Goal: Complete application form: Complete application form

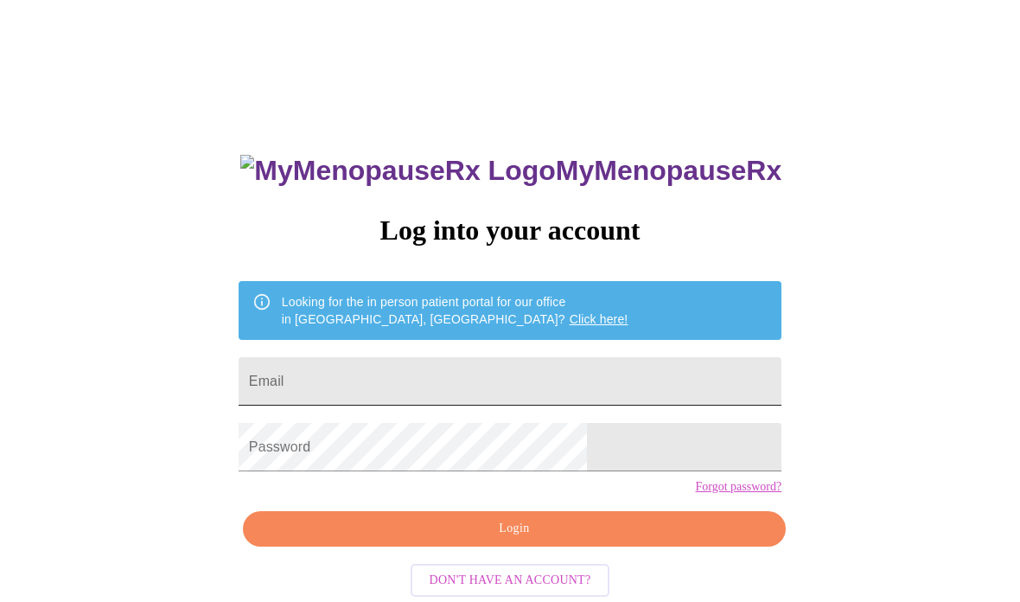
click at [578, 395] on input "Email" at bounding box center [510, 381] width 543 height 48
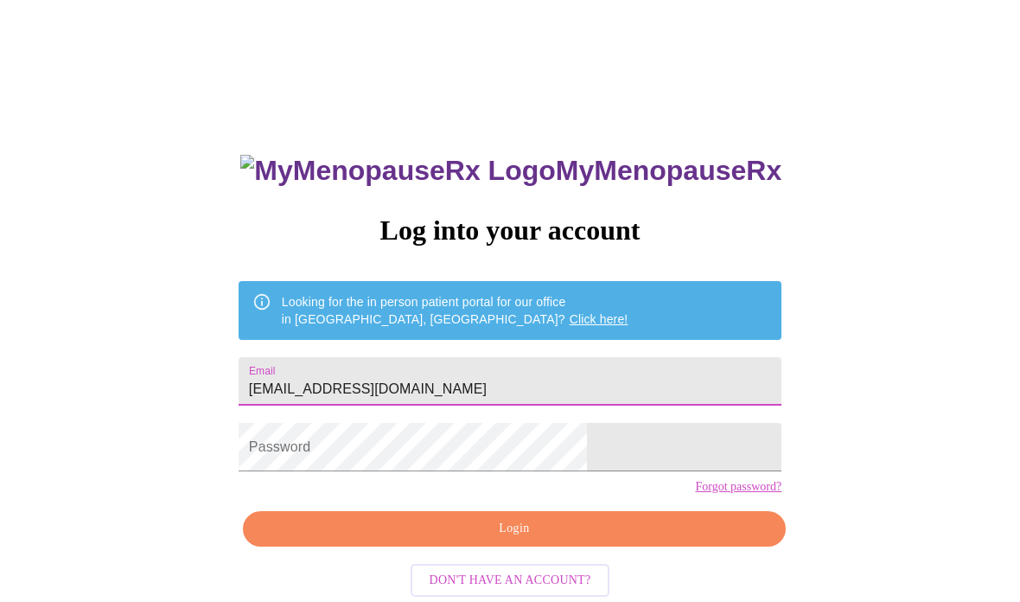
type input "[EMAIL_ADDRESS][DOMAIN_NAME]"
click at [614, 539] on span "Login" at bounding box center [514, 529] width 503 height 22
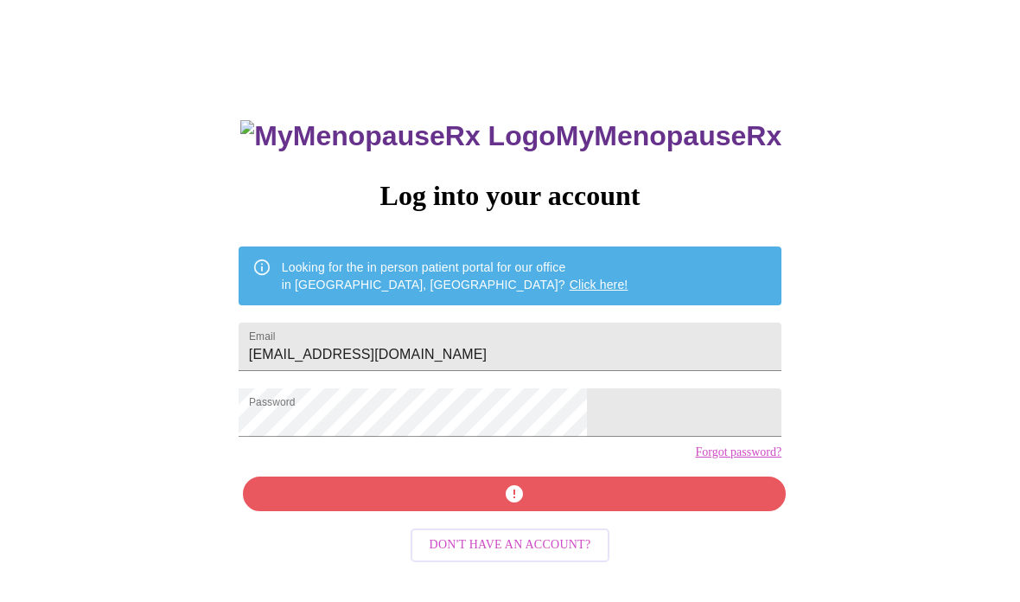
scroll to position [86, 0]
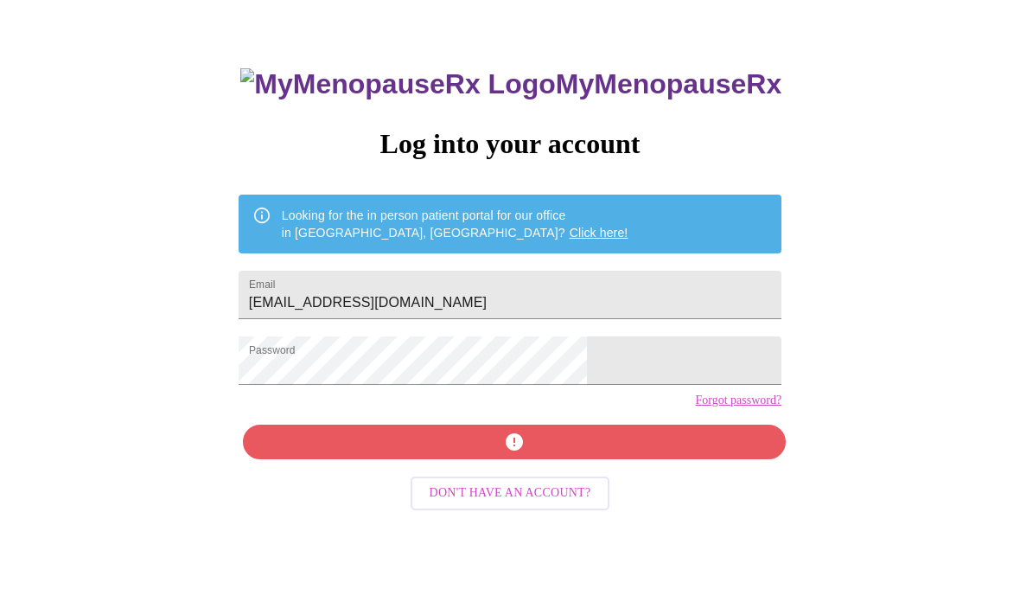
click at [695, 407] on link "Forgot password?" at bounding box center [738, 400] width 86 height 14
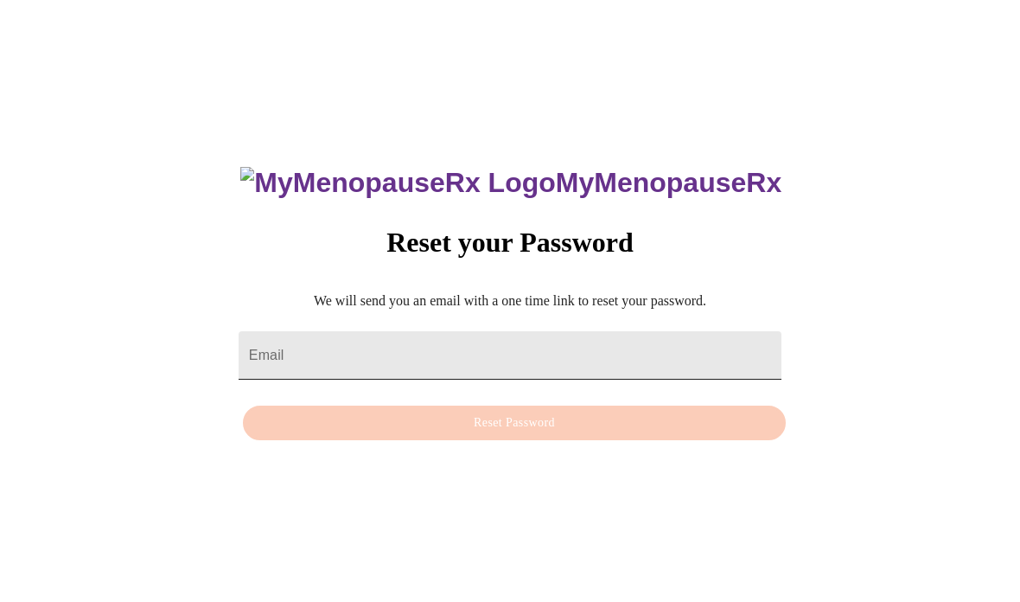
click at [567, 331] on input "Email" at bounding box center [510, 355] width 543 height 48
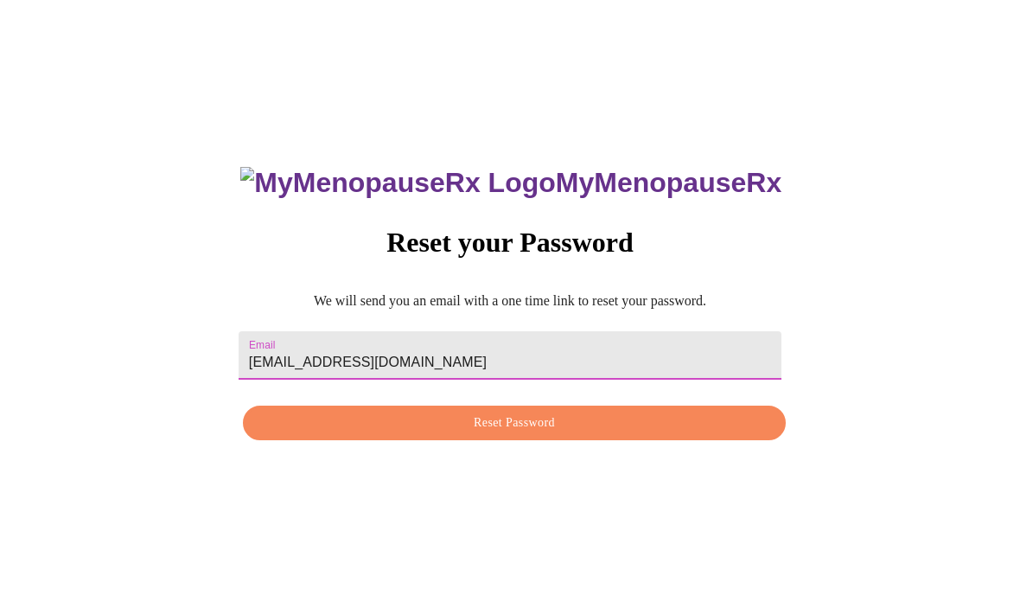
type input "[EMAIL_ADDRESS][DOMAIN_NAME]"
click at [628, 405] on button "Reset Password" at bounding box center [514, 422] width 543 height 35
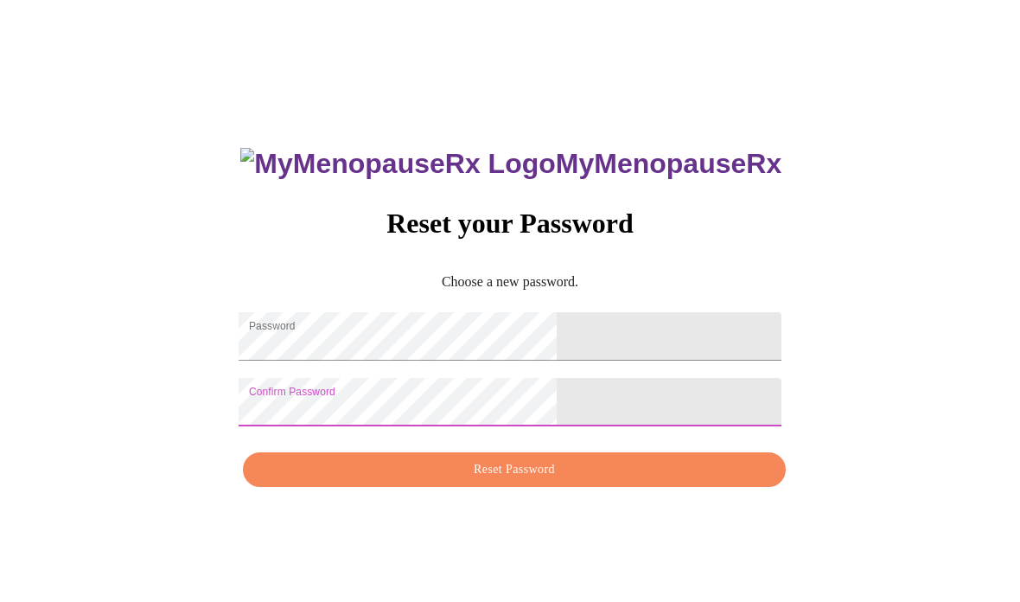
click at [571, 481] on span "Reset Password" at bounding box center [514, 470] width 503 height 22
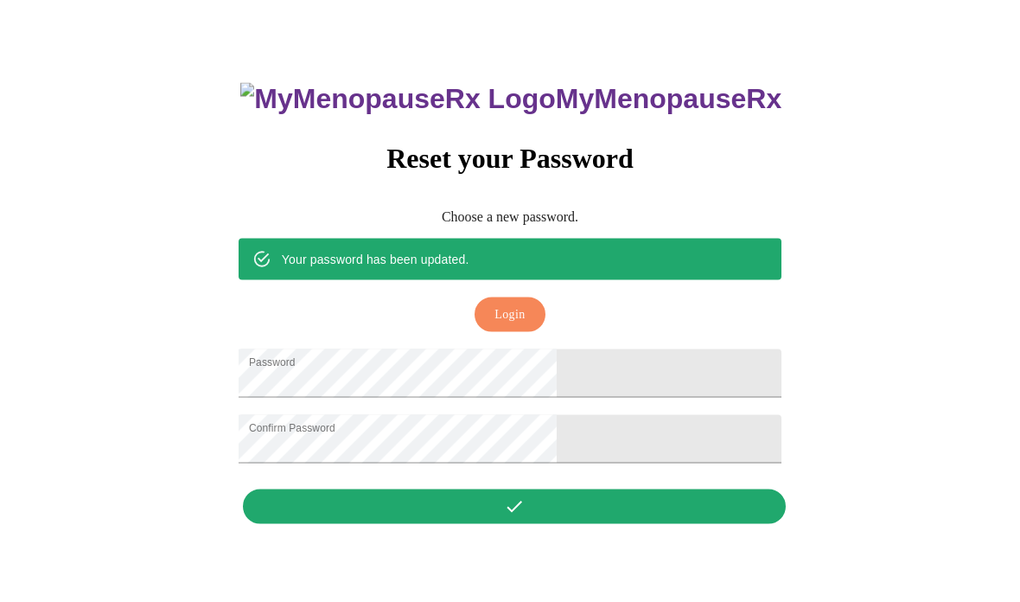
scroll to position [86, 0]
click at [493, 297] on button "Login" at bounding box center [510, 314] width 70 height 35
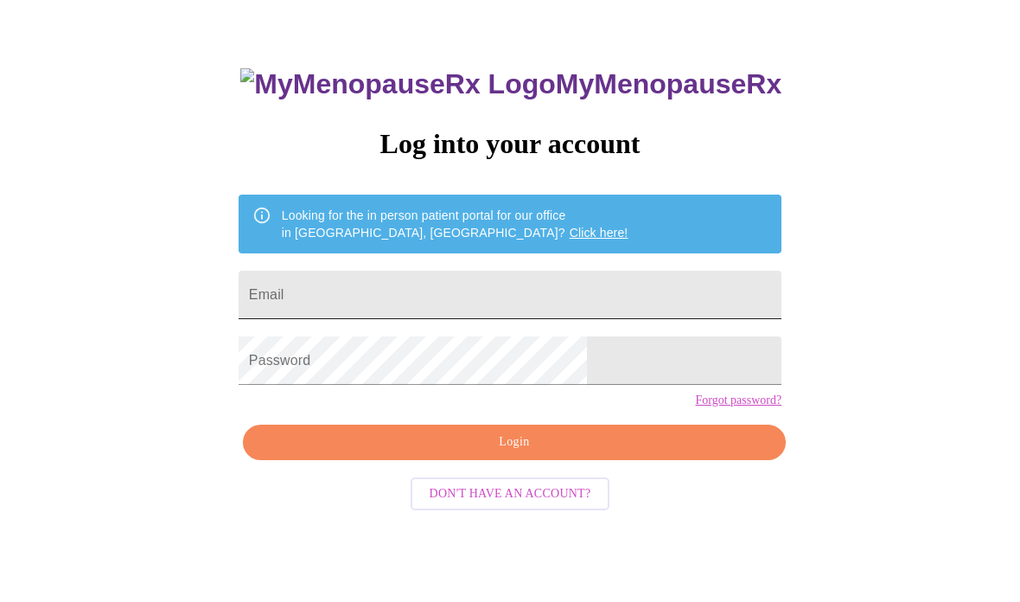
click at [646, 292] on input "Email" at bounding box center [510, 295] width 543 height 48
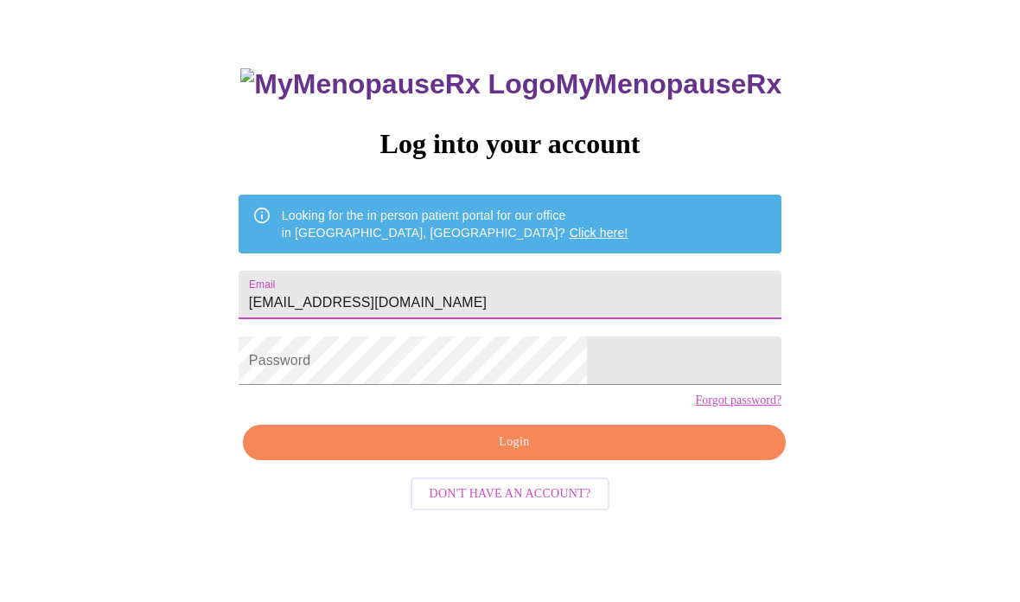
type input "Arammien@gmail.com"
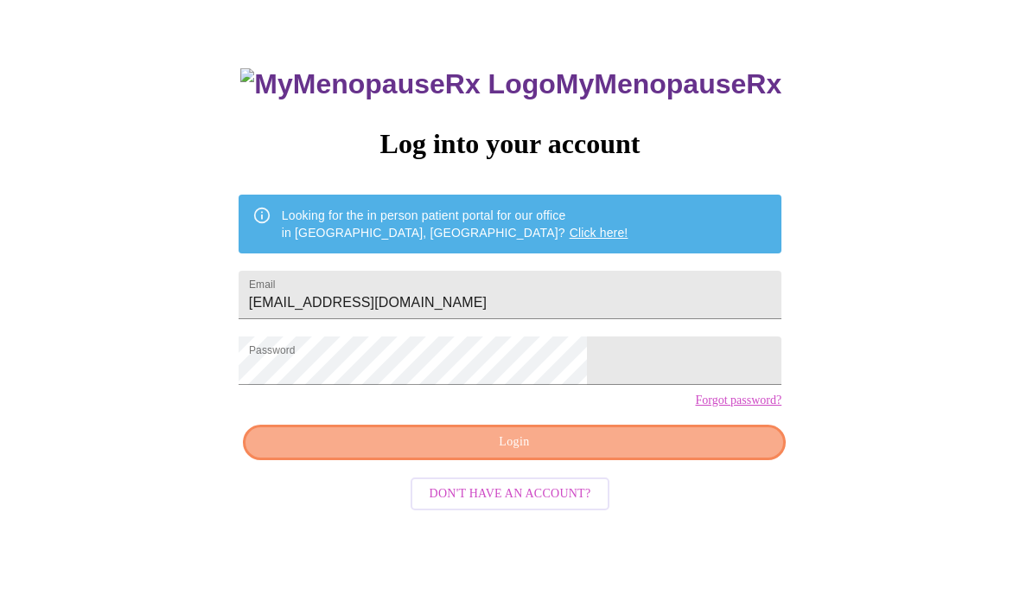
click at [628, 453] on span "Login" at bounding box center [514, 442] width 503 height 22
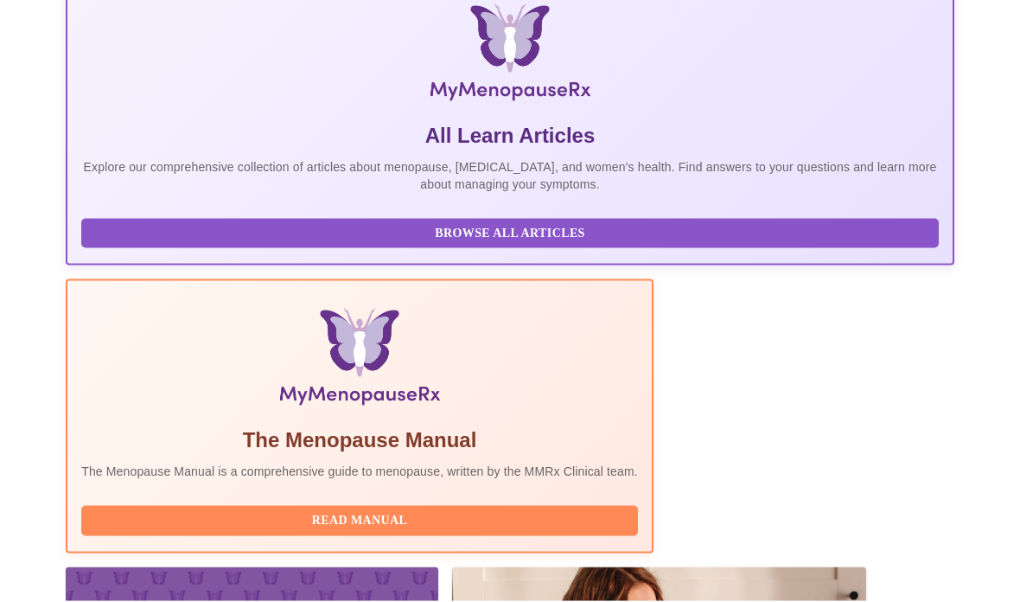
scroll to position [316, 0]
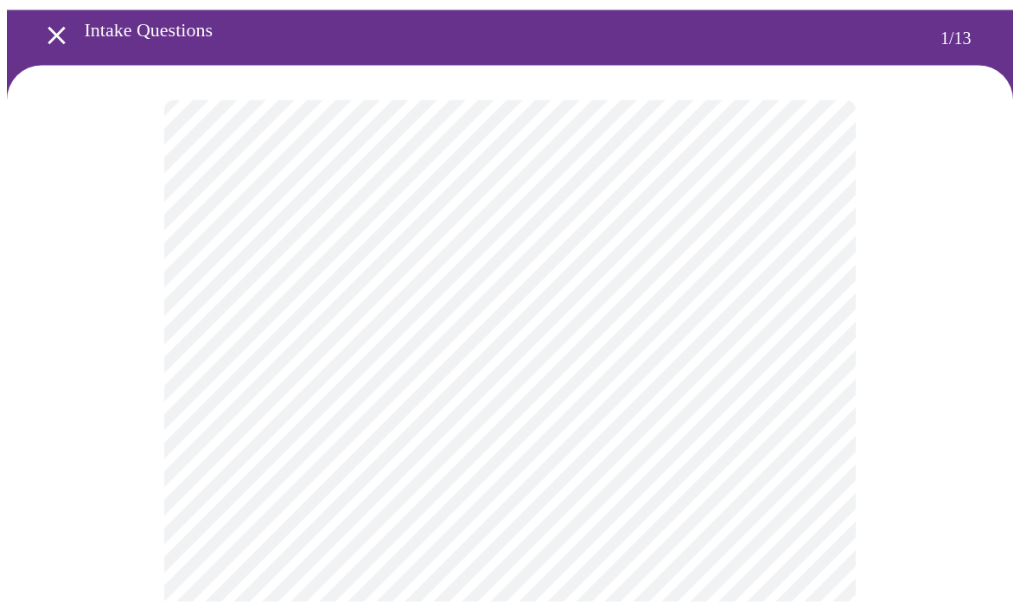
scroll to position [63, 0]
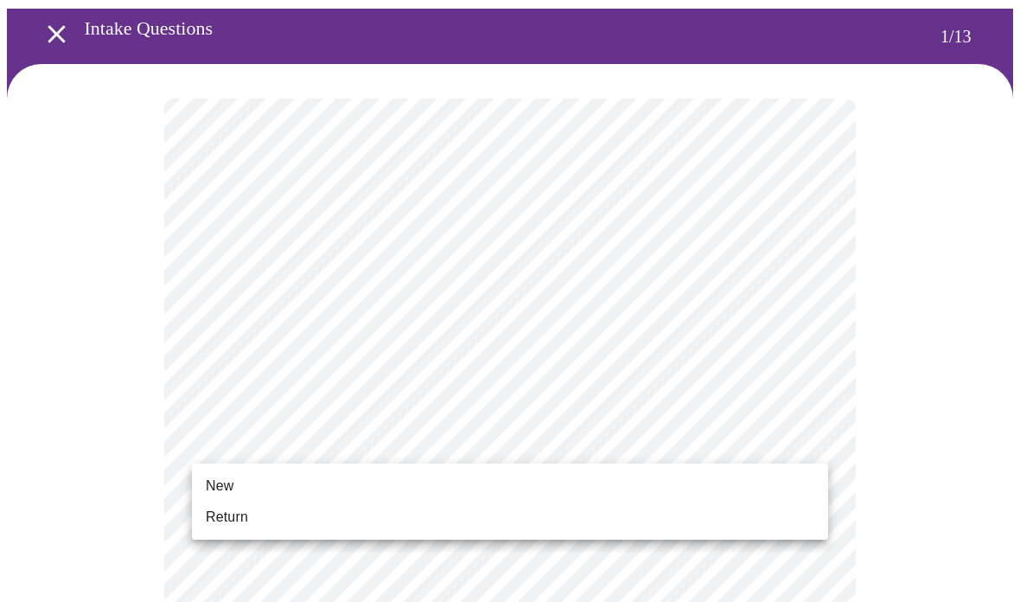
click at [442, 475] on li "New" at bounding box center [510, 485] width 636 height 31
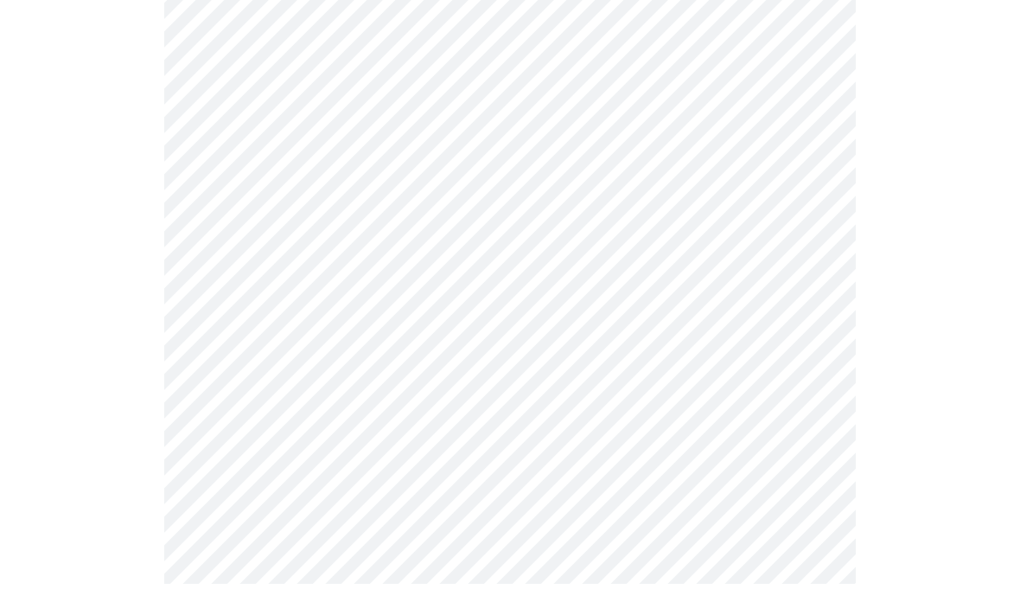
scroll to position [952, 0]
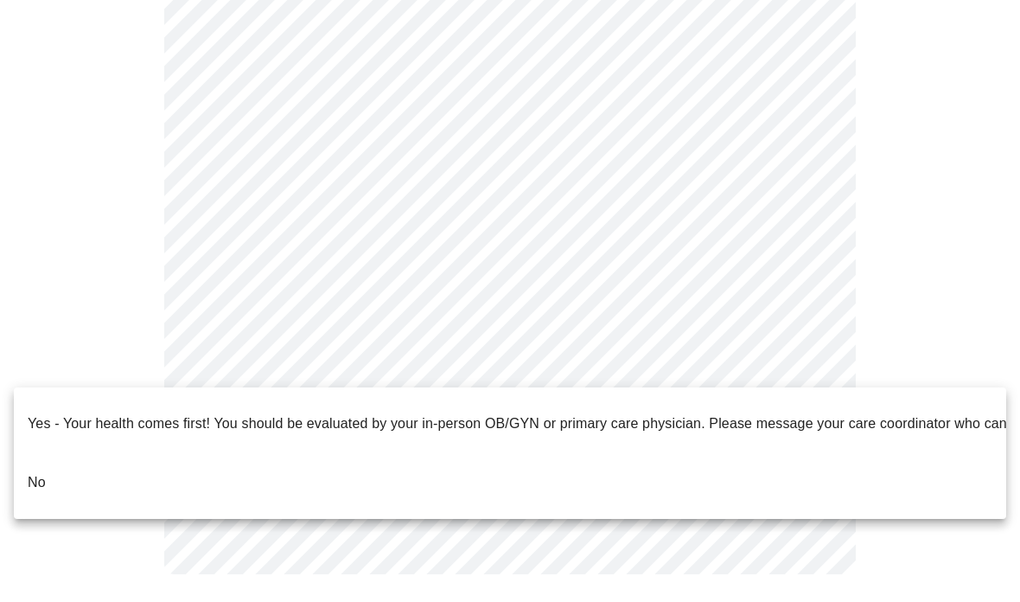
click at [116, 453] on li "No" at bounding box center [510, 482] width 992 height 59
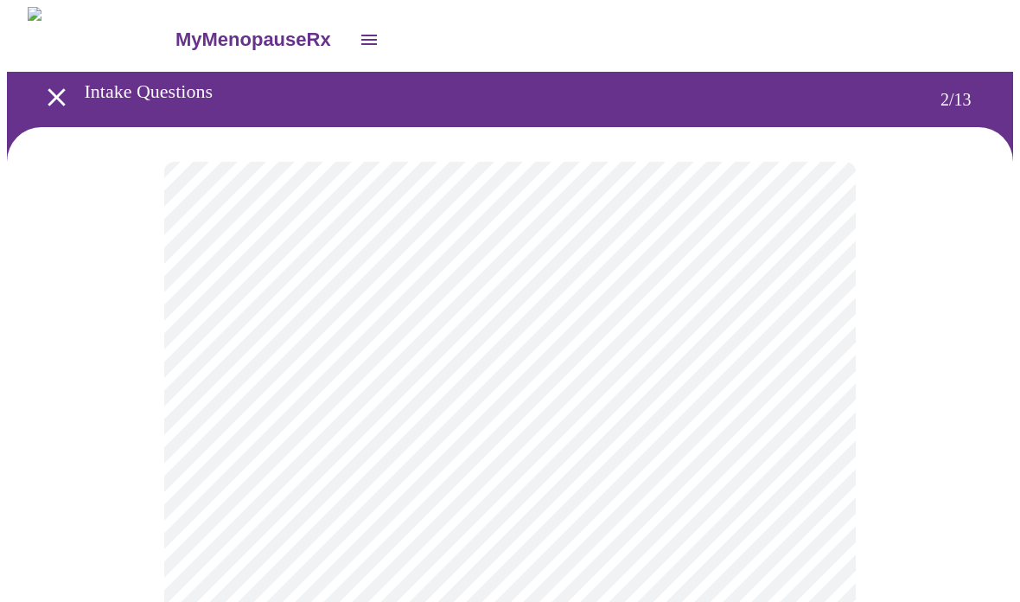
scroll to position [22, 0]
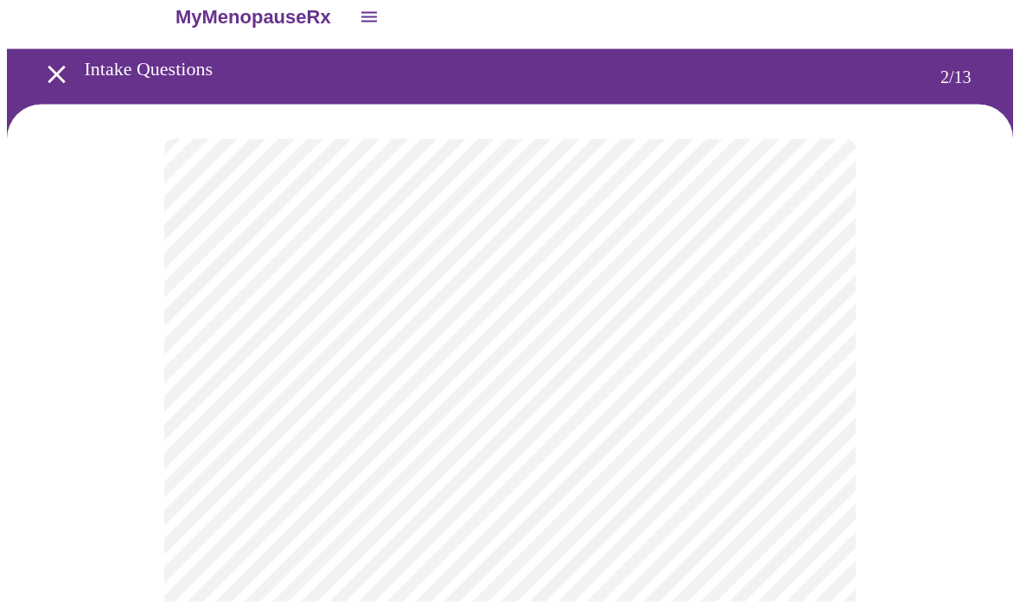
click at [787, 331] on body "MyMenopauseRx Intake Questions 2 / 13" at bounding box center [510, 502] width 1006 height 1036
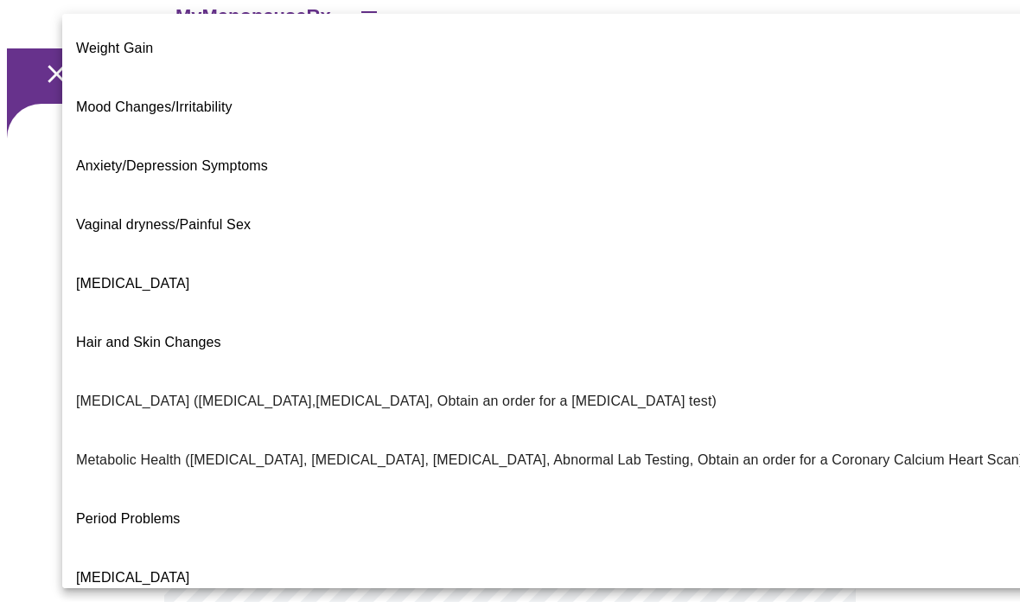
scroll to position [142, 0]
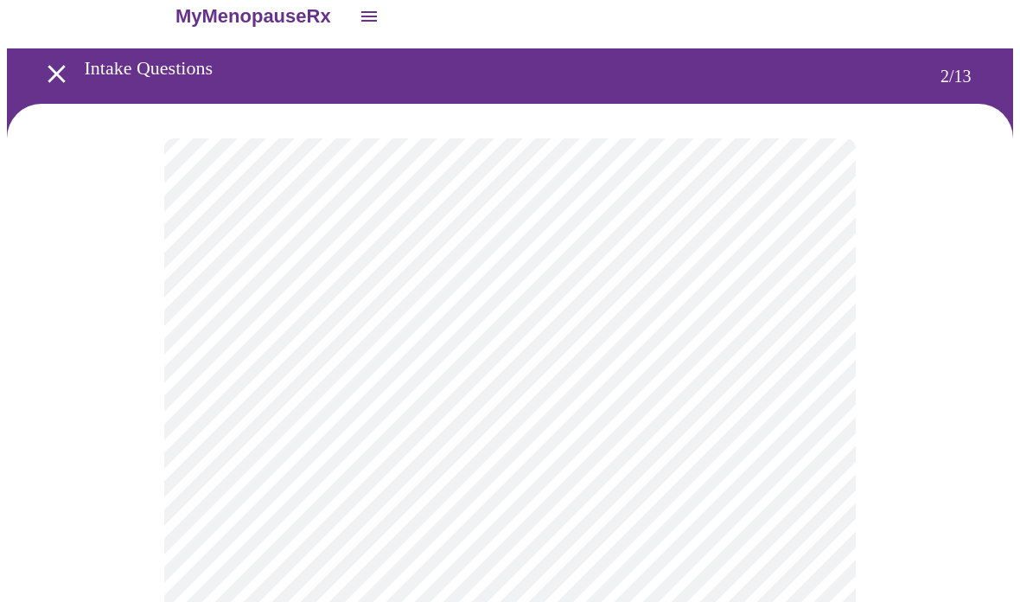
click at [800, 333] on body "MyMenopauseRx Intake Questions 2 / 13" at bounding box center [510, 498] width 1006 height 1028
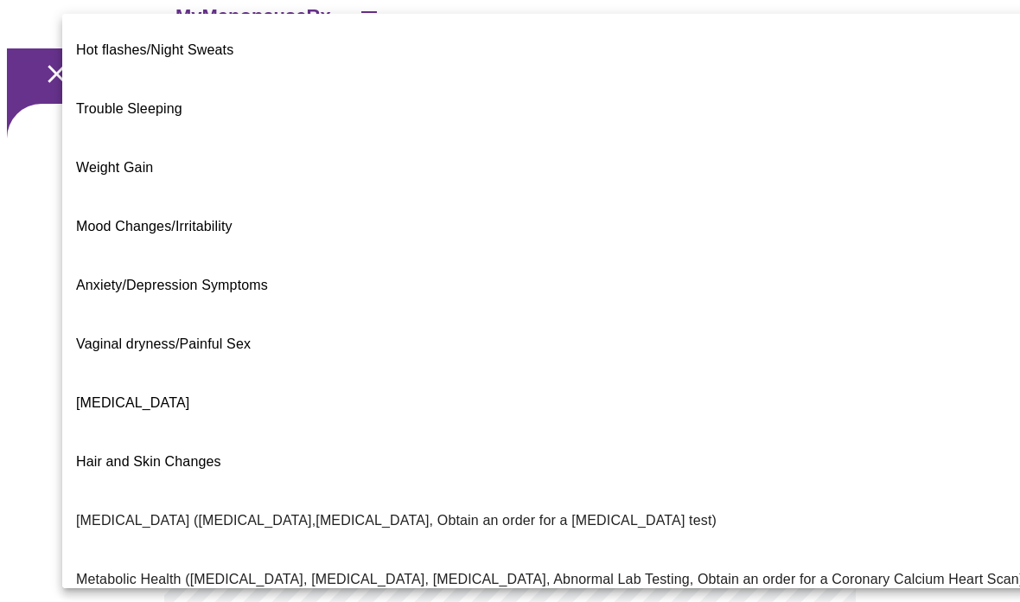
scroll to position [0, 0]
click at [216, 216] on p "Mood Changes/Irritability" at bounding box center [154, 226] width 156 height 21
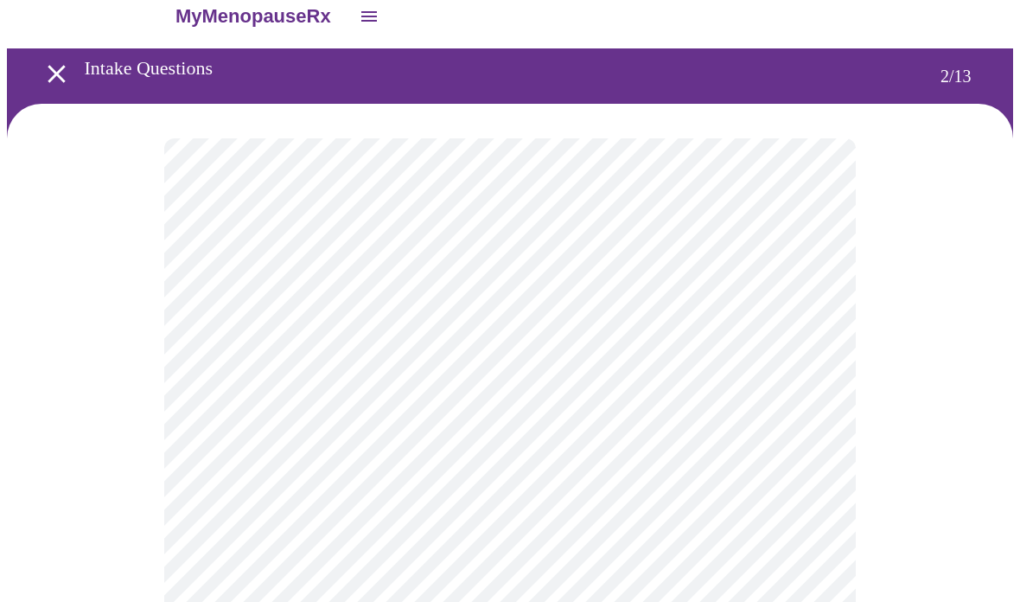
click at [790, 334] on body "MyMenopauseRx Intake Questions 2 / 13" at bounding box center [510, 497] width 1006 height 1027
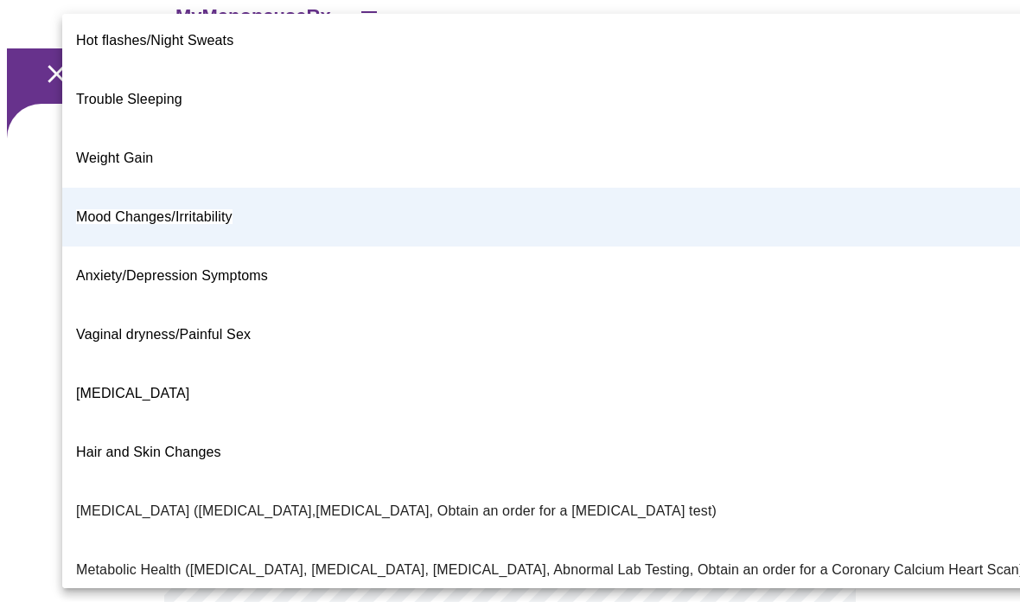
scroll to position [16, 0]
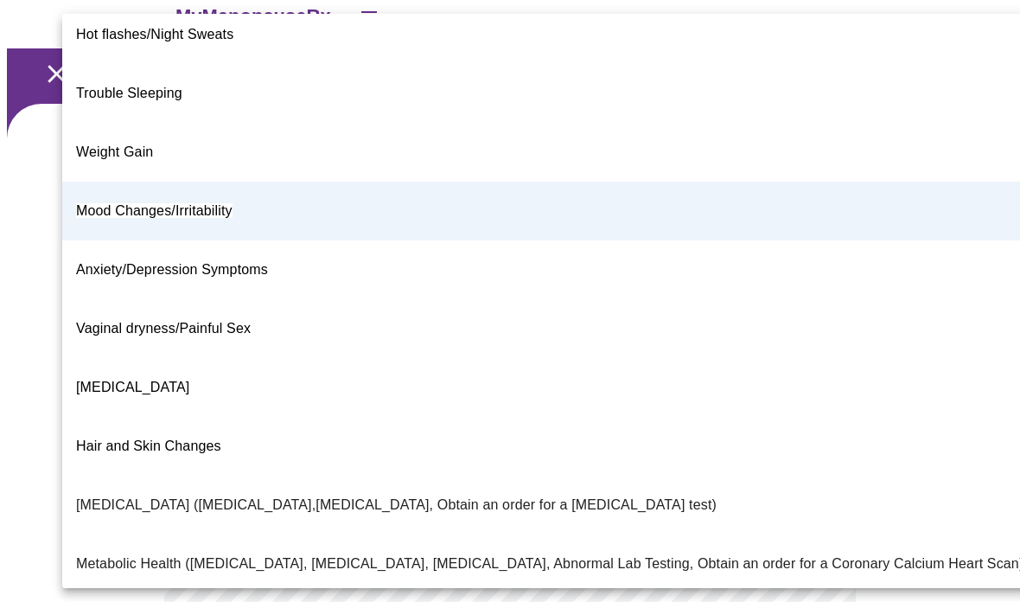
click at [249, 182] on li "Mood Changes/Irritability" at bounding box center [549, 211] width 975 height 59
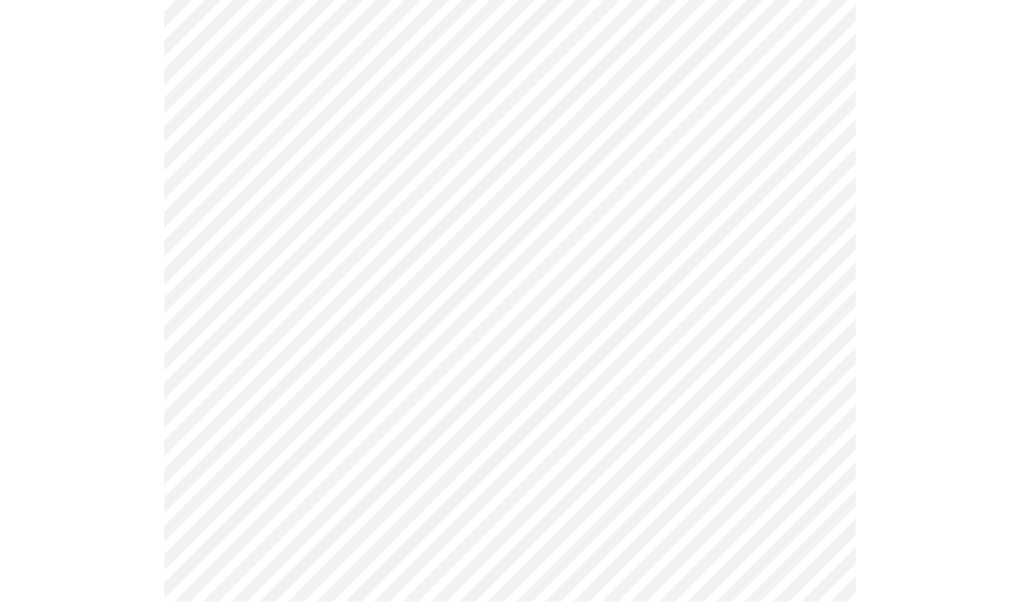
scroll to position [222, 0]
click at [655, 314] on body "MyMenopauseRx Intake Questions 2 / 13" at bounding box center [510, 298] width 1006 height 1027
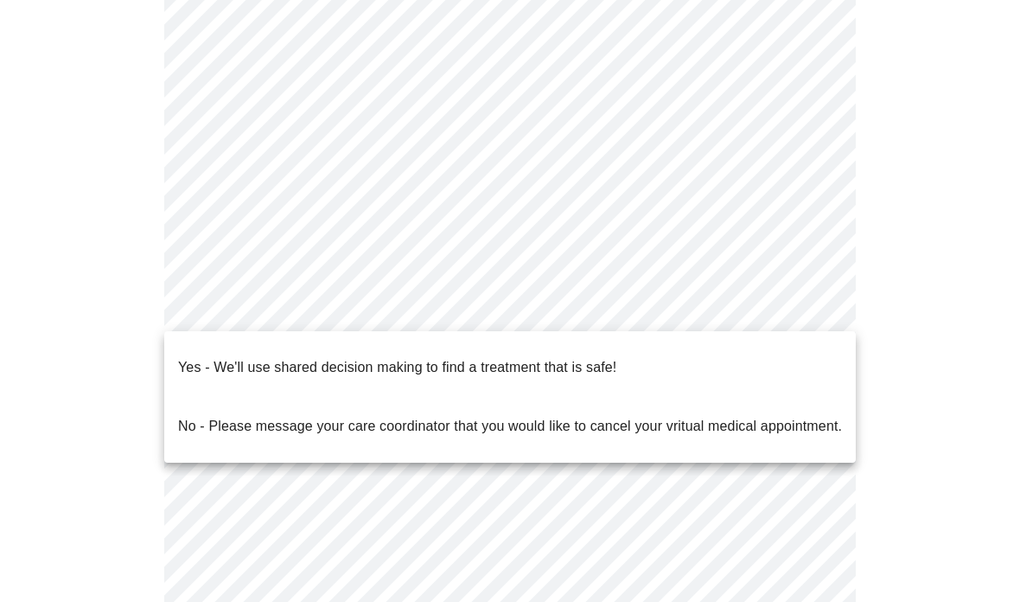
click at [572, 357] on p "Yes - We'll use shared decision making to find a treatment that is safe!" at bounding box center [397, 367] width 438 height 21
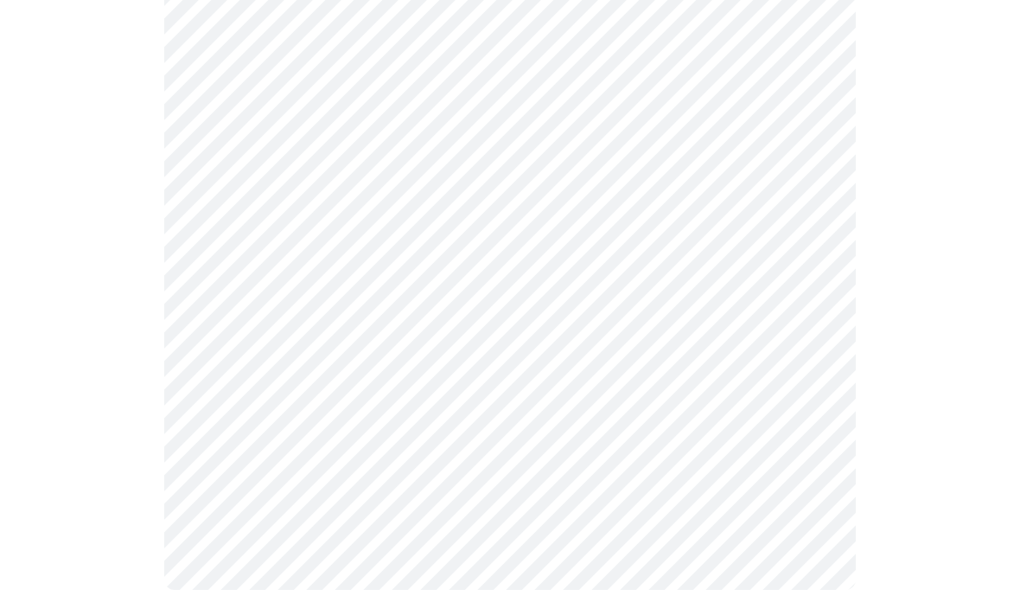
scroll to position [379, 0]
drag, startPoint x: 572, startPoint y: 346, endPoint x: -1, endPoint y: -379, distance: 924.4
click at [0, 0] on html "MyMenopauseRx Intake Questions 2 / 13" at bounding box center [510, 118] width 1020 height 994
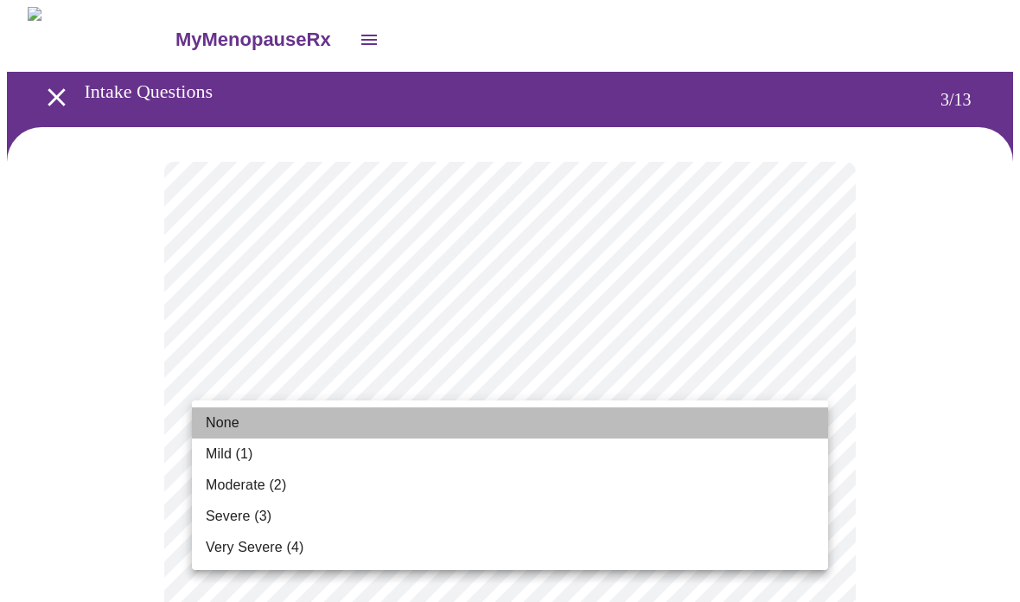
click at [419, 431] on li "None" at bounding box center [510, 422] width 636 height 31
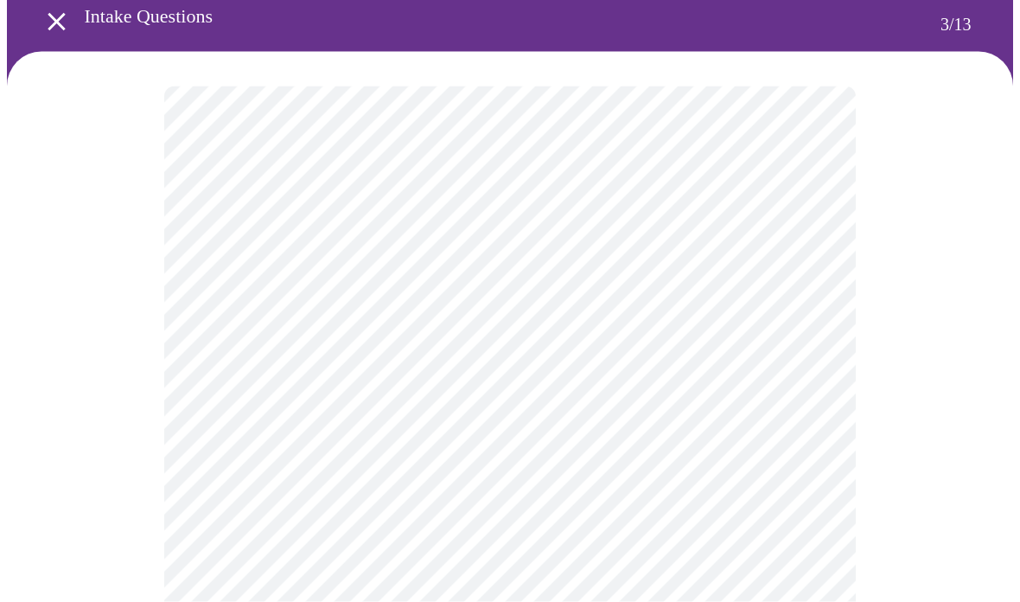
scroll to position [96, 0]
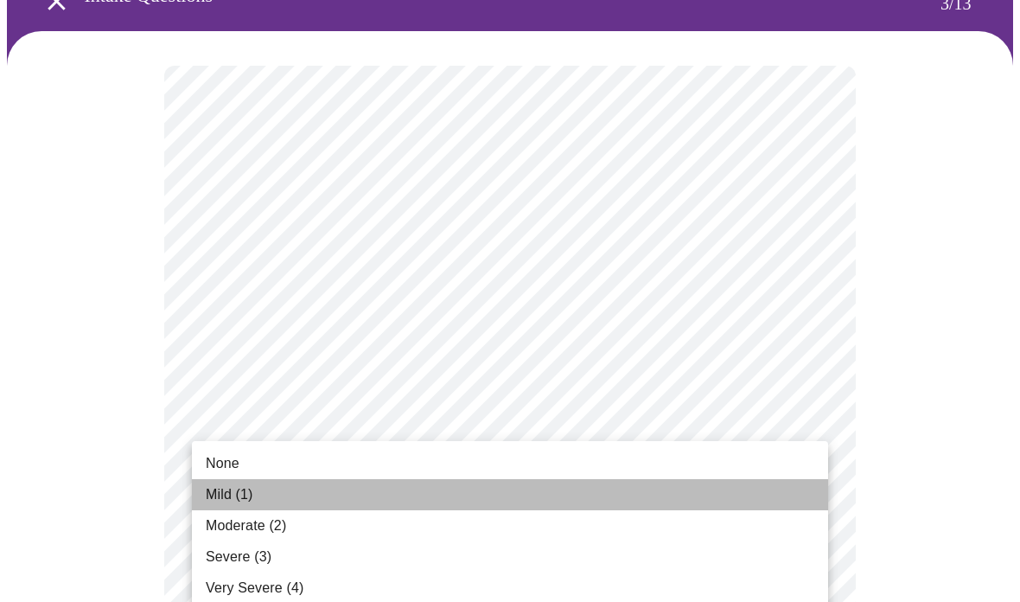
click at [365, 488] on li "Mild (1)" at bounding box center [510, 494] width 636 height 31
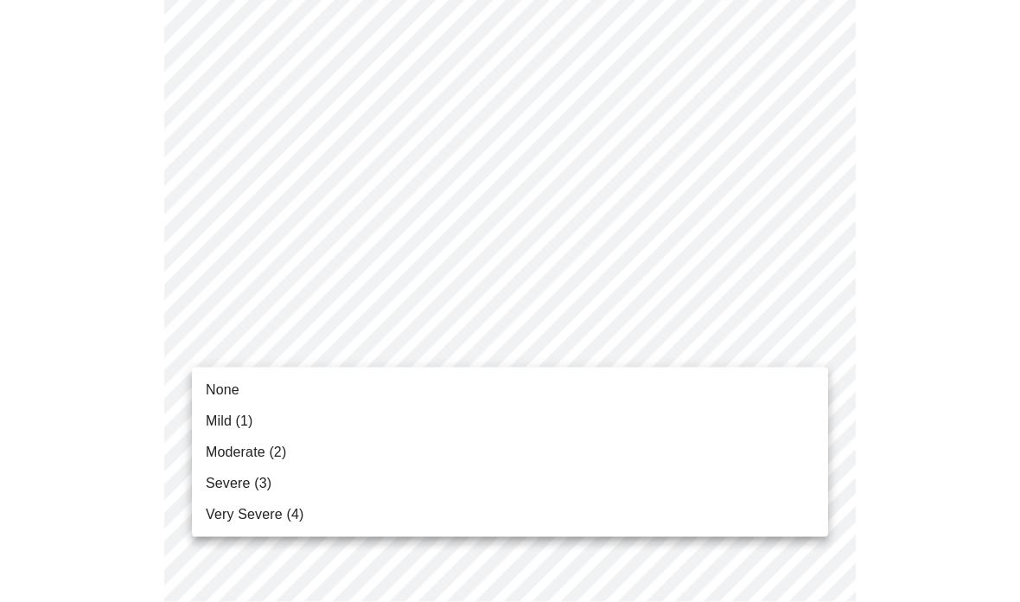
scroll to position [306, 0]
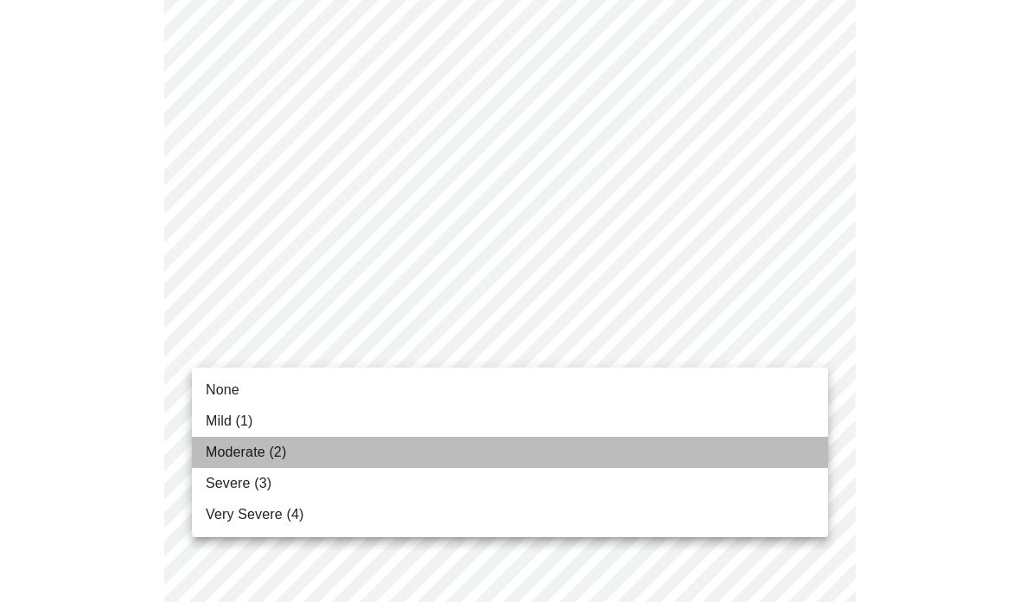
click at [246, 450] on span "Moderate (2)" at bounding box center [246, 452] width 80 height 21
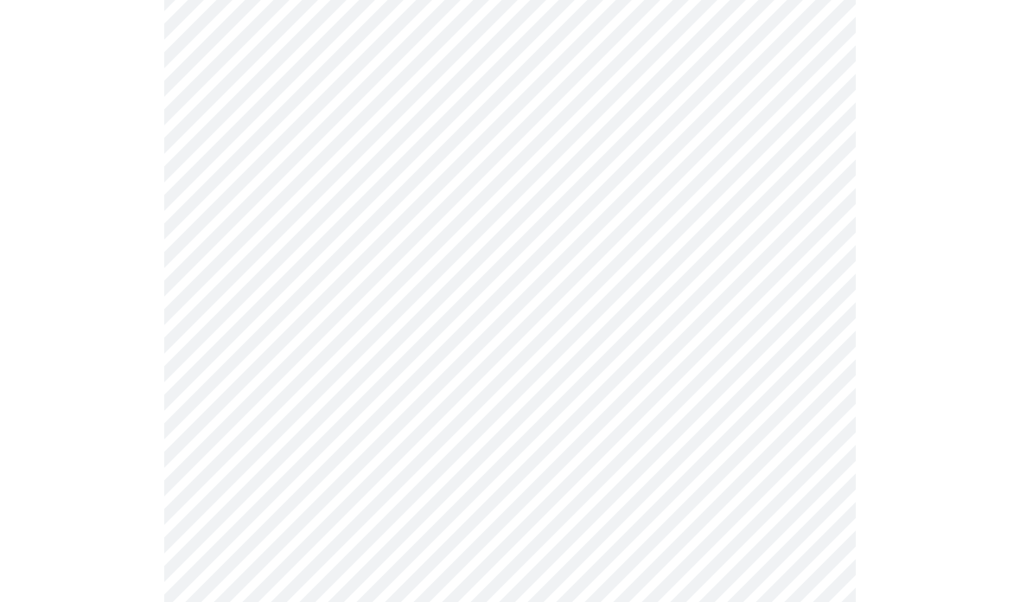
scroll to position [359, 0]
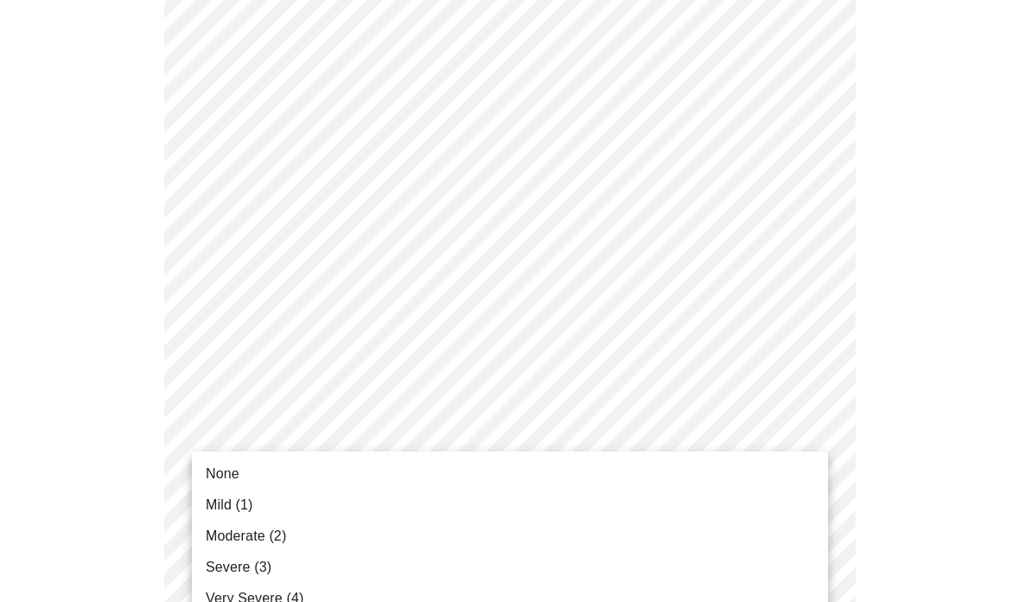
click at [284, 530] on span "Moderate (2)" at bounding box center [246, 536] width 80 height 21
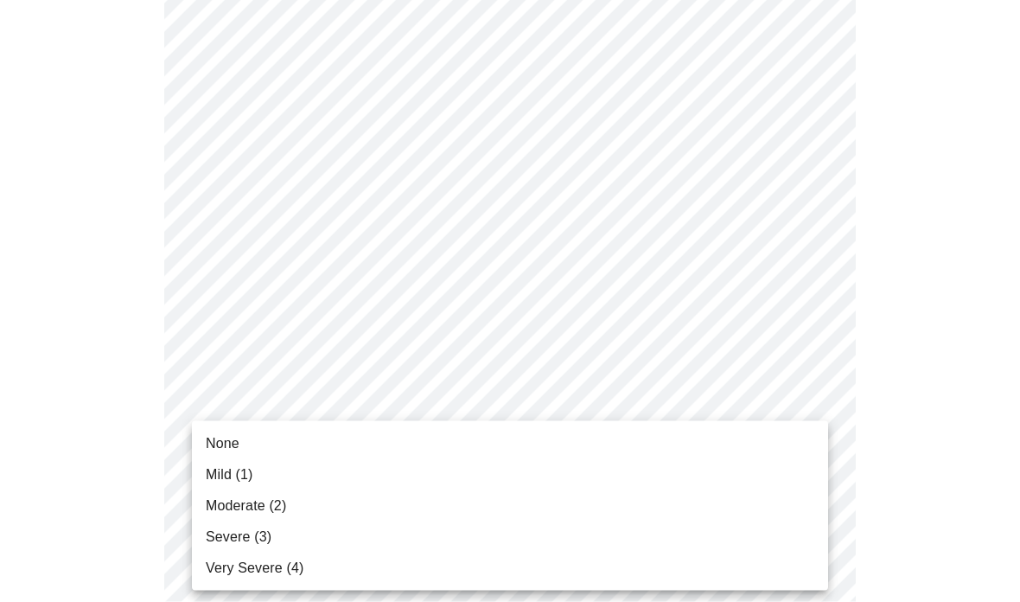
scroll to position [501, 0]
click at [373, 392] on body "MyMenopauseRx Intake Questions 3 / 13 None Mild (1) Moderate (2) Severe (3) Ver…" at bounding box center [510, 604] width 1006 height 2197
click at [306, 506] on li "Moderate (2)" at bounding box center [510, 505] width 636 height 31
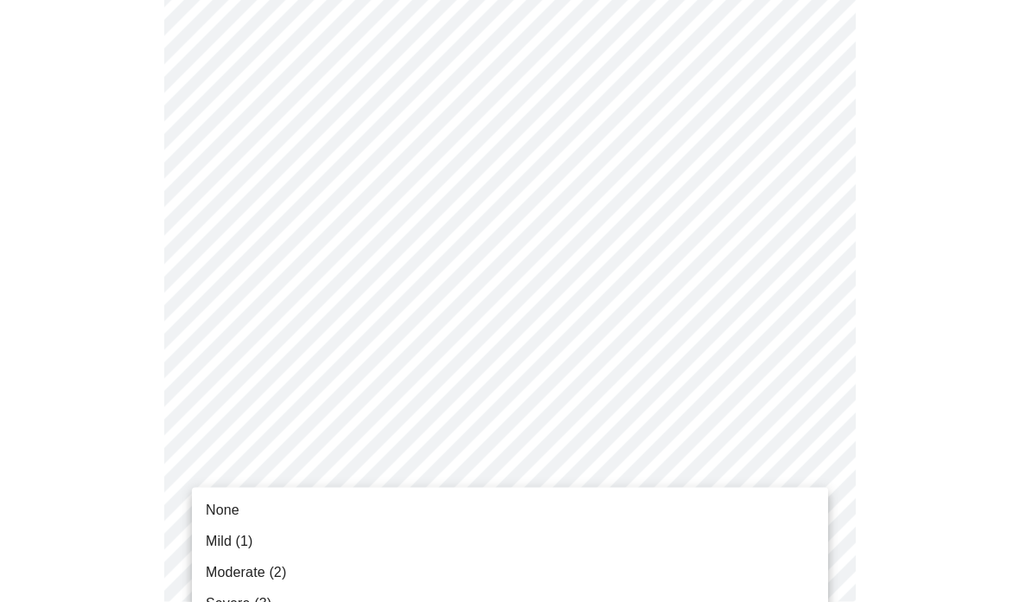
click at [339, 498] on body "MyMenopauseRx Intake Questions 3 / 13 None Mild (1) Moderate (2) Severe (3) Ver…" at bounding box center [510, 580] width 1006 height 2173
click at [303, 567] on li "Moderate (2)" at bounding box center [510, 572] width 636 height 31
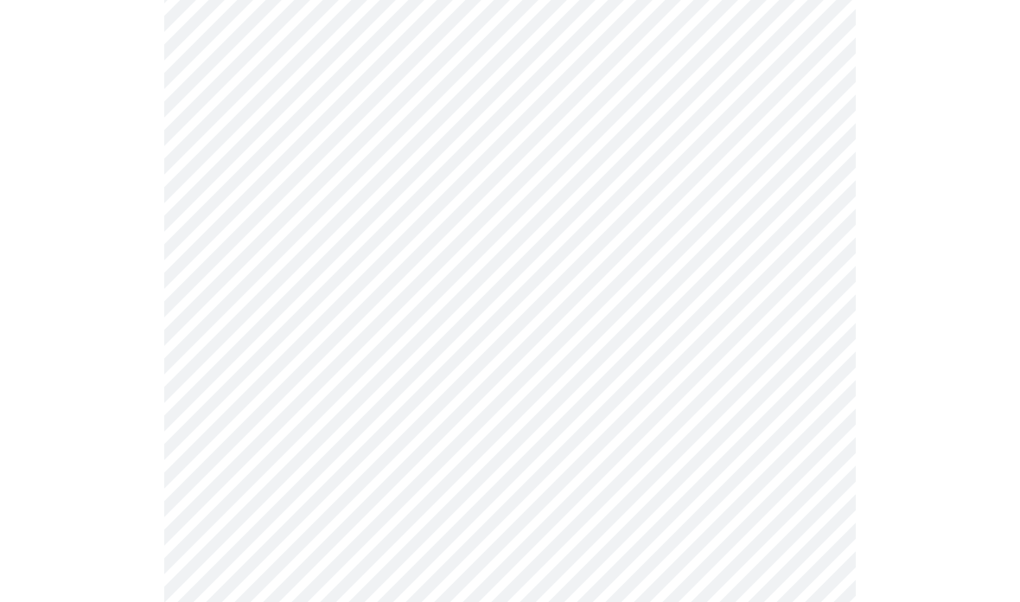
scroll to position [808, 0]
click at [560, 347] on body "MyMenopauseRx Intake Questions 3 / 13" at bounding box center [510, 274] width 1006 height 2150
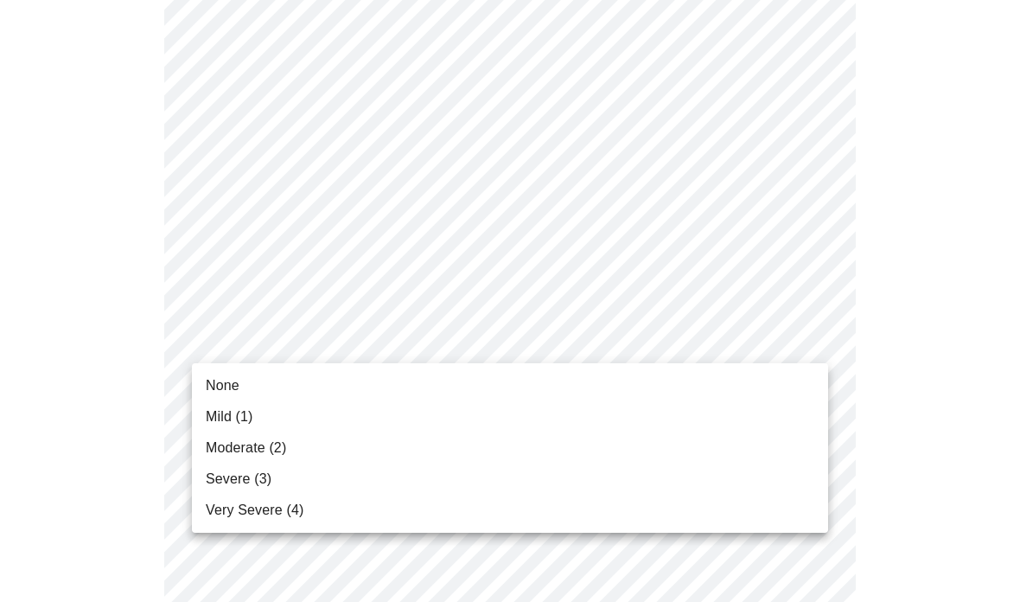
scroll to position [802, 0]
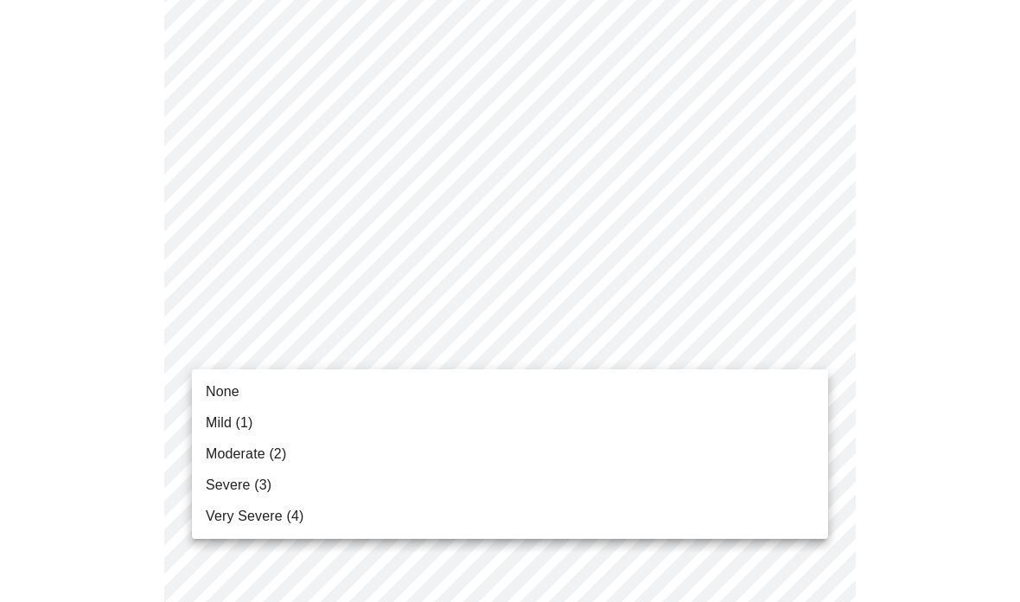
click at [239, 455] on span "Moderate (2)" at bounding box center [246, 453] width 80 height 21
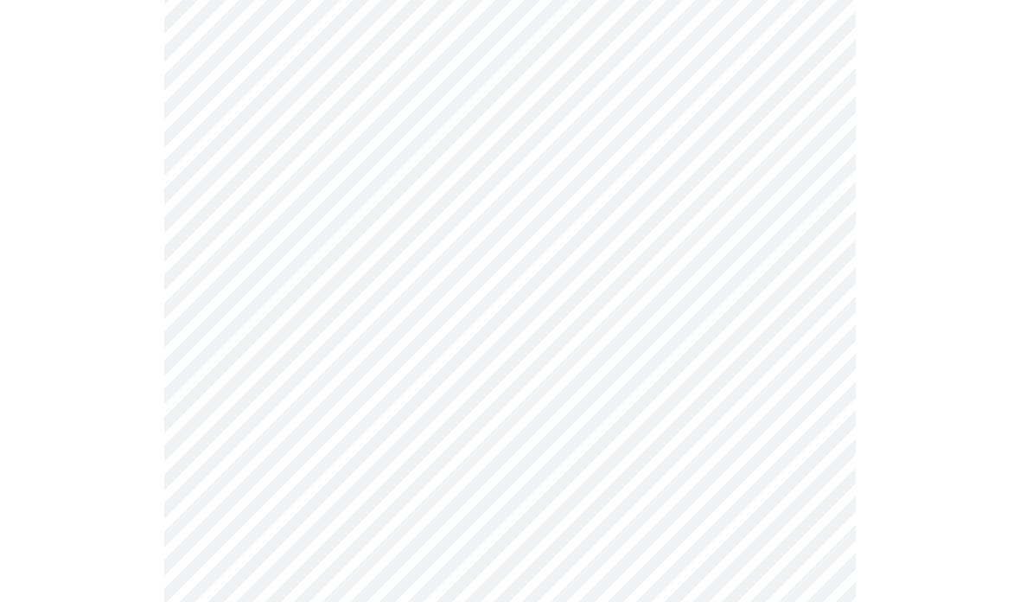
scroll to position [938, 0]
click at [464, 335] on body "MyMenopauseRx Intake Questions 3 / 13" at bounding box center [510, 132] width 1006 height 2127
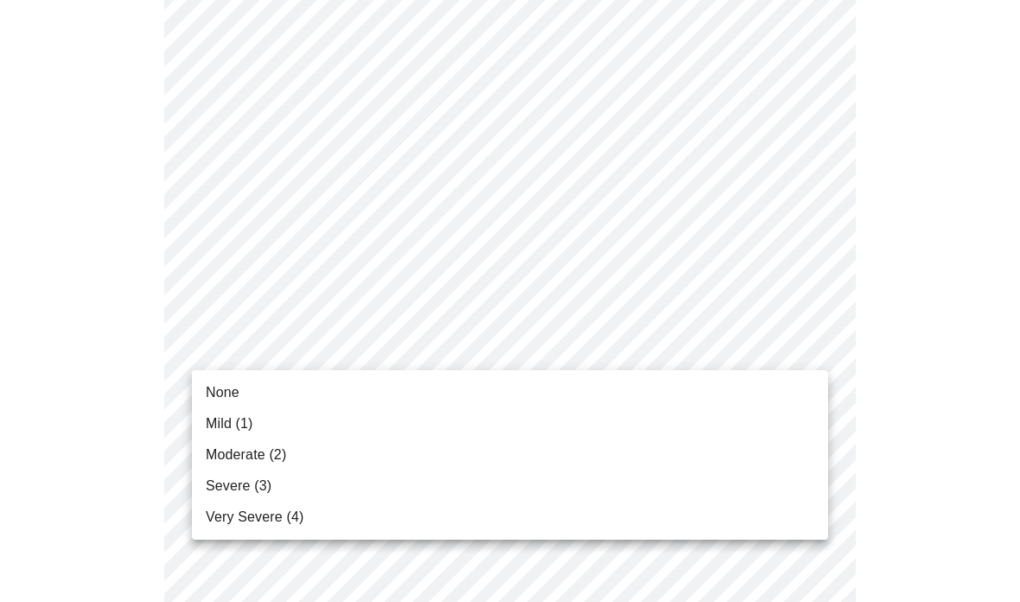
click at [235, 418] on span "Mild (1)" at bounding box center [230, 423] width 48 height 21
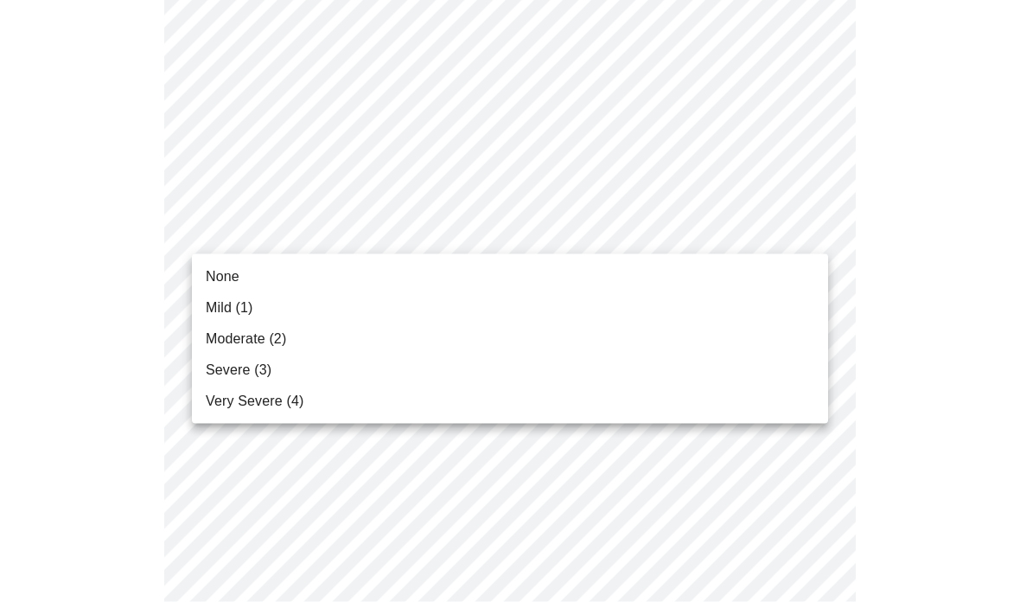
scroll to position [1190, 0]
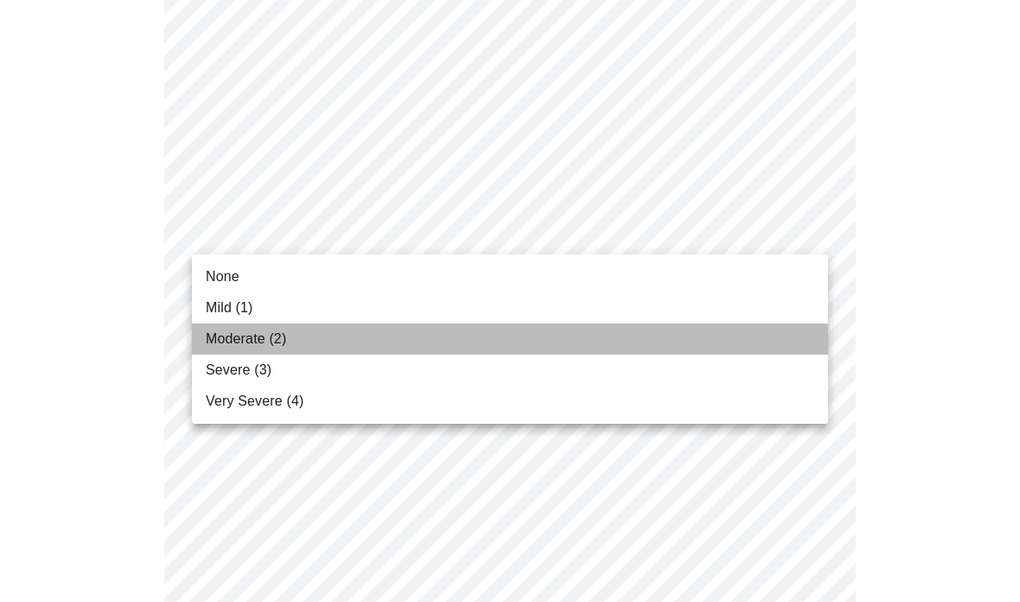
click at [299, 351] on li "Moderate (2)" at bounding box center [510, 338] width 636 height 31
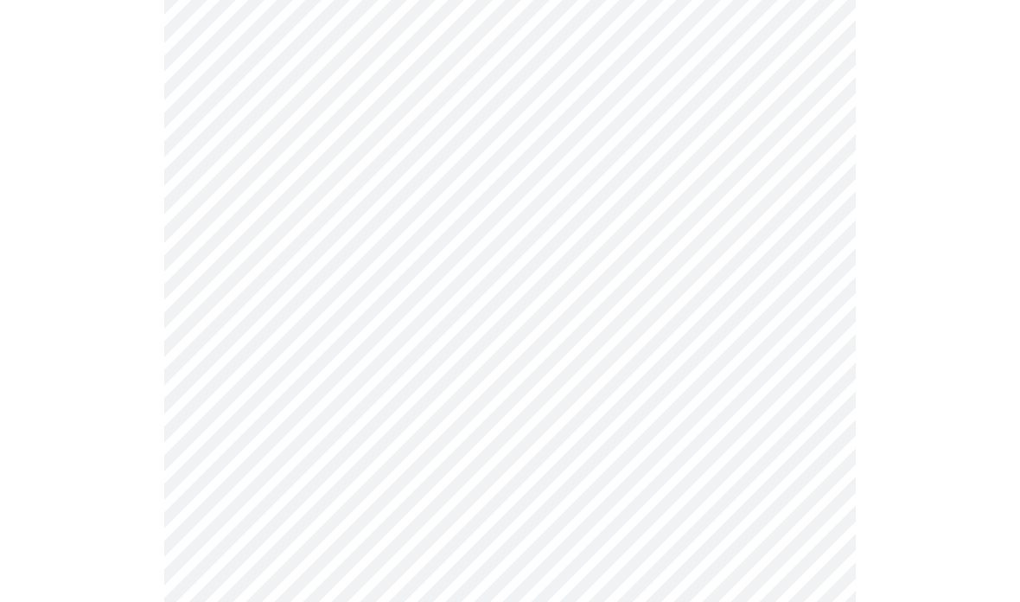
scroll to position [1192, 0]
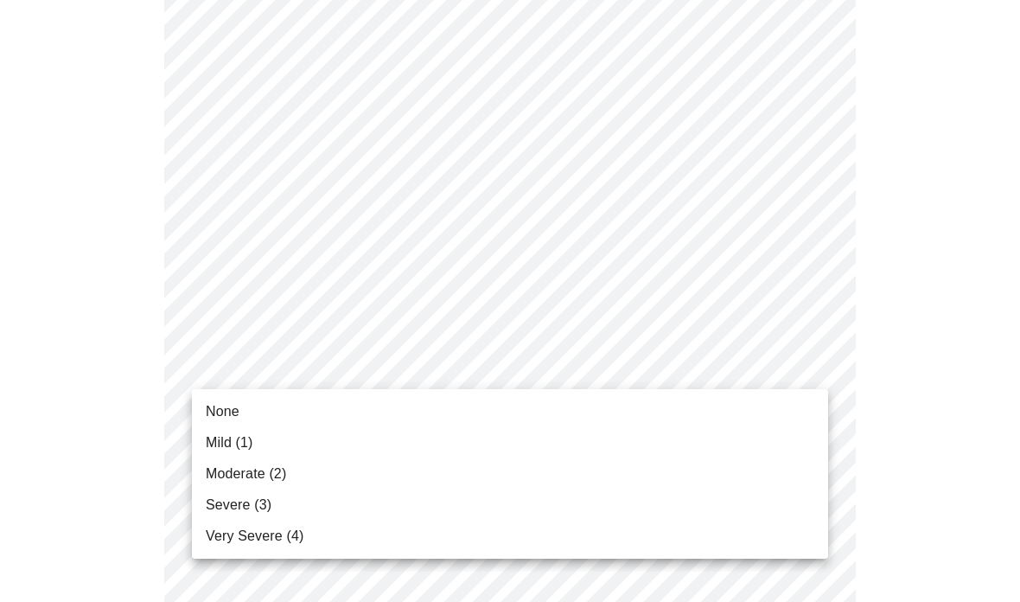
click at [259, 479] on span "Moderate (2)" at bounding box center [246, 473] width 80 height 21
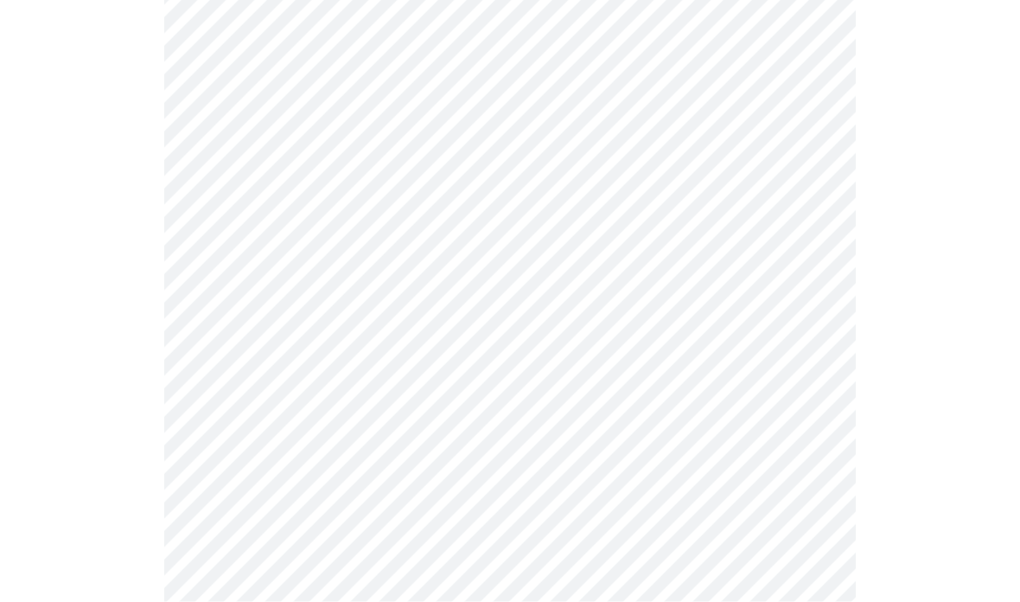
scroll to position [1343, 0]
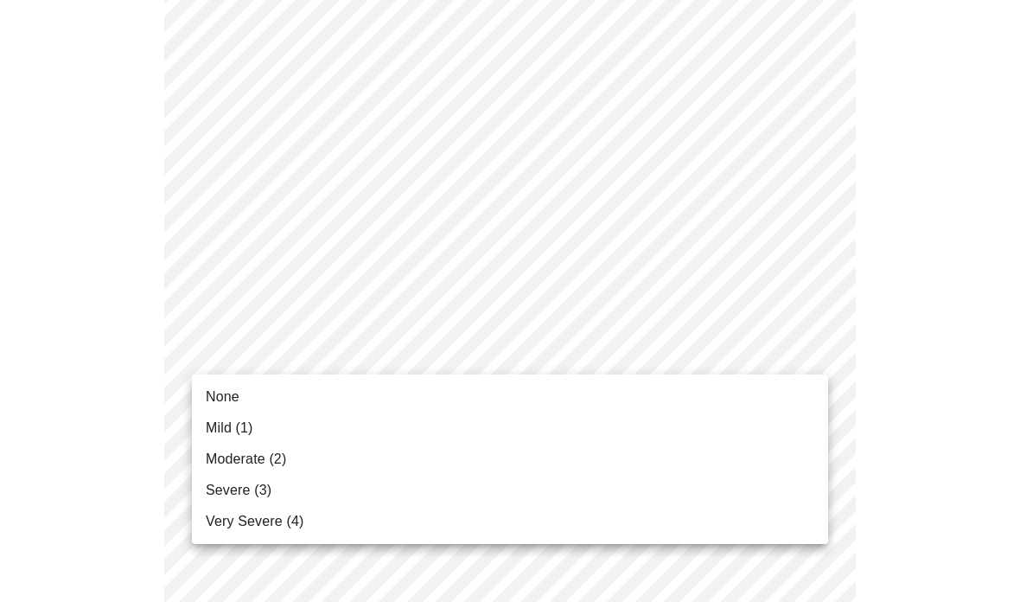
click at [318, 470] on li "Moderate (2)" at bounding box center [510, 458] width 636 height 31
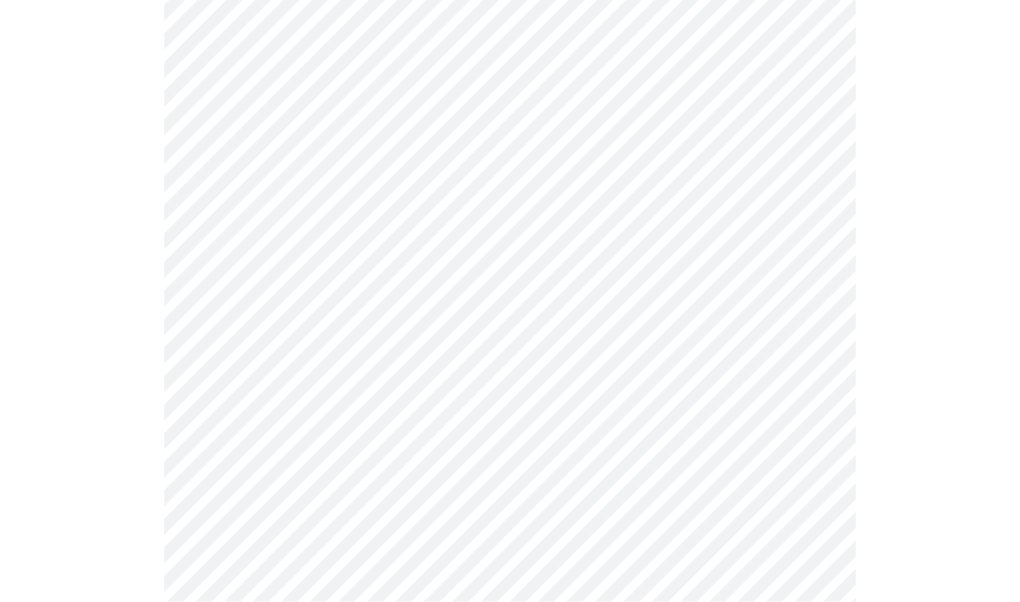
scroll to position [629, 0]
click at [786, 358] on body "MyMenopauseRx Intake Questions 4 / 13" at bounding box center [510, 194] width 1006 height 1632
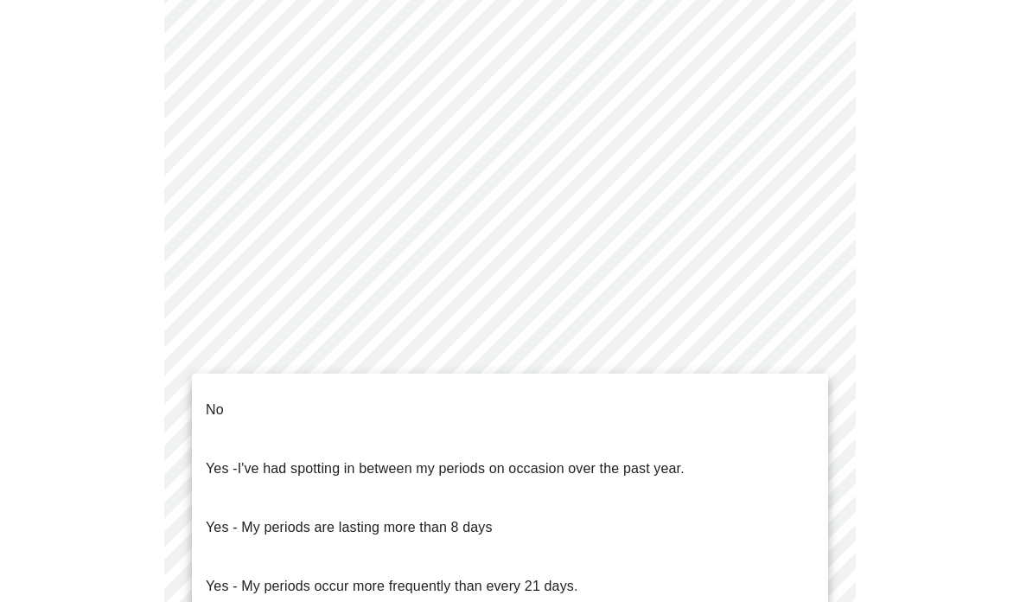
click at [356, 396] on li "No" at bounding box center [510, 409] width 636 height 59
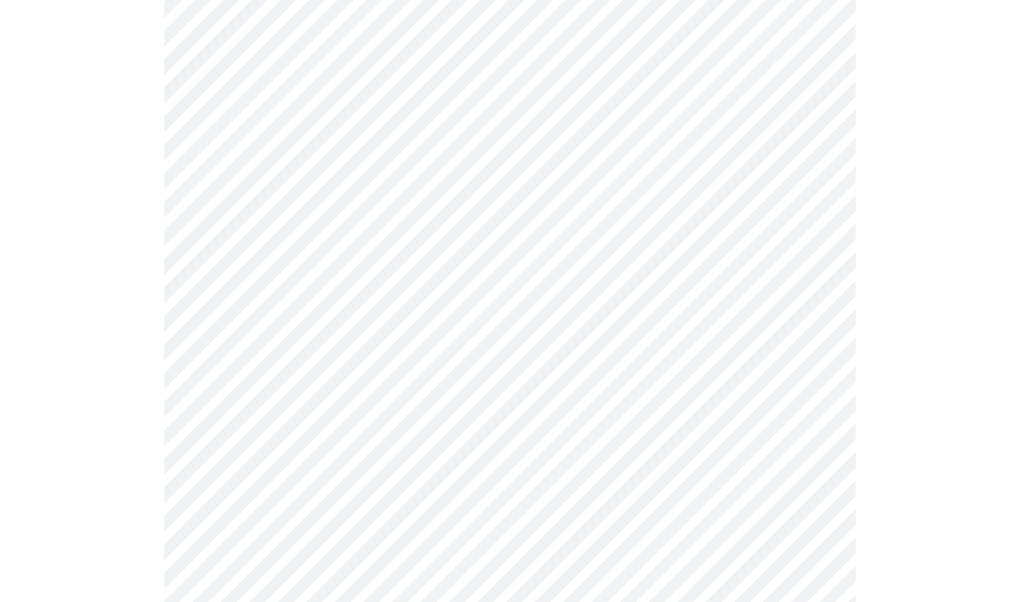
scroll to position [705, 0]
click at [810, 409] on body "MyMenopauseRx Intake Questions 4 / 13" at bounding box center [510, 113] width 1006 height 1623
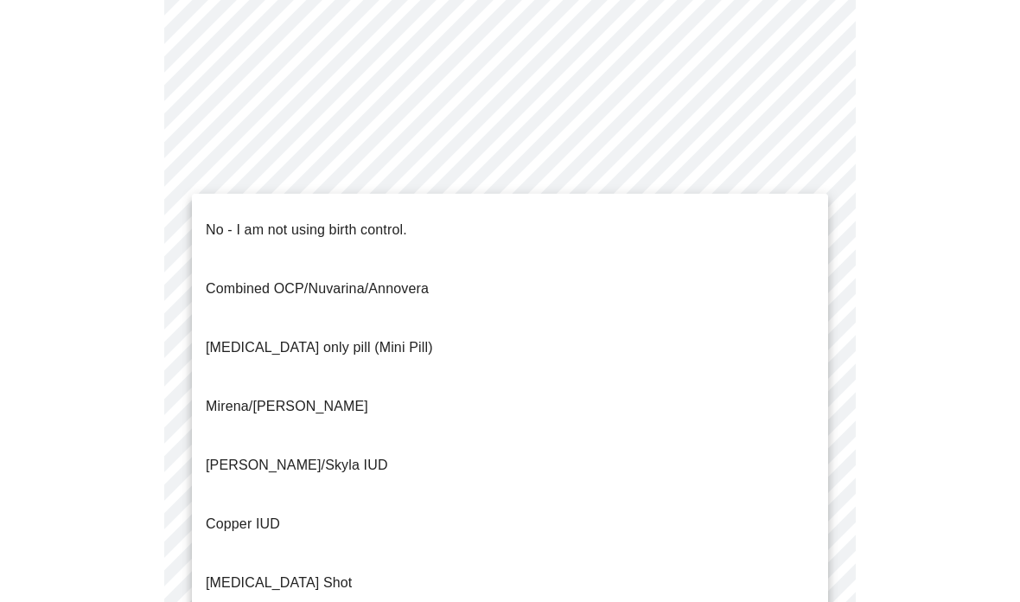
click at [327, 377] on li "Mirena/Liletta IUD" at bounding box center [510, 406] width 636 height 59
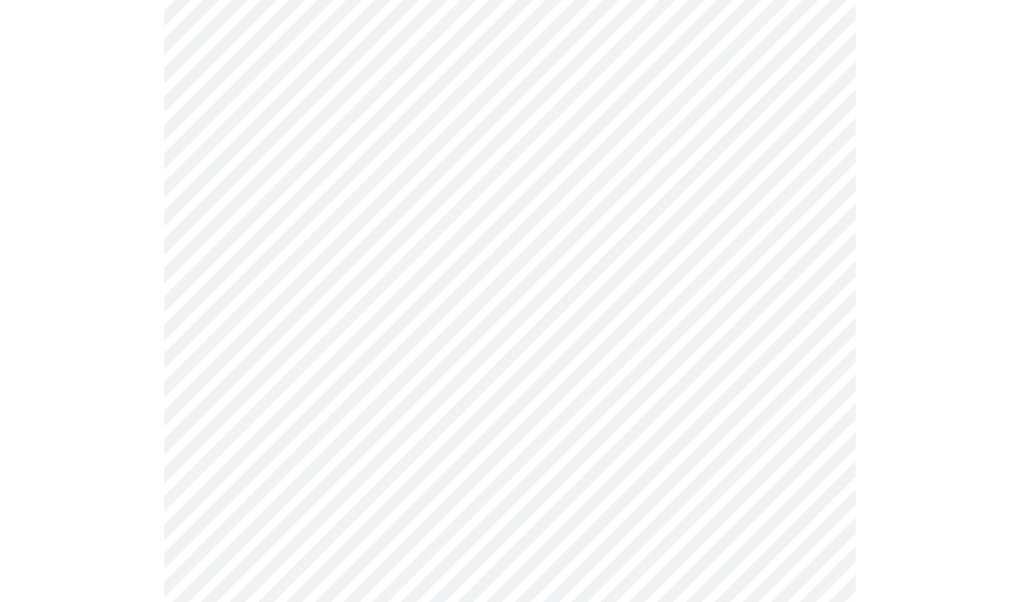
scroll to position [866, 0]
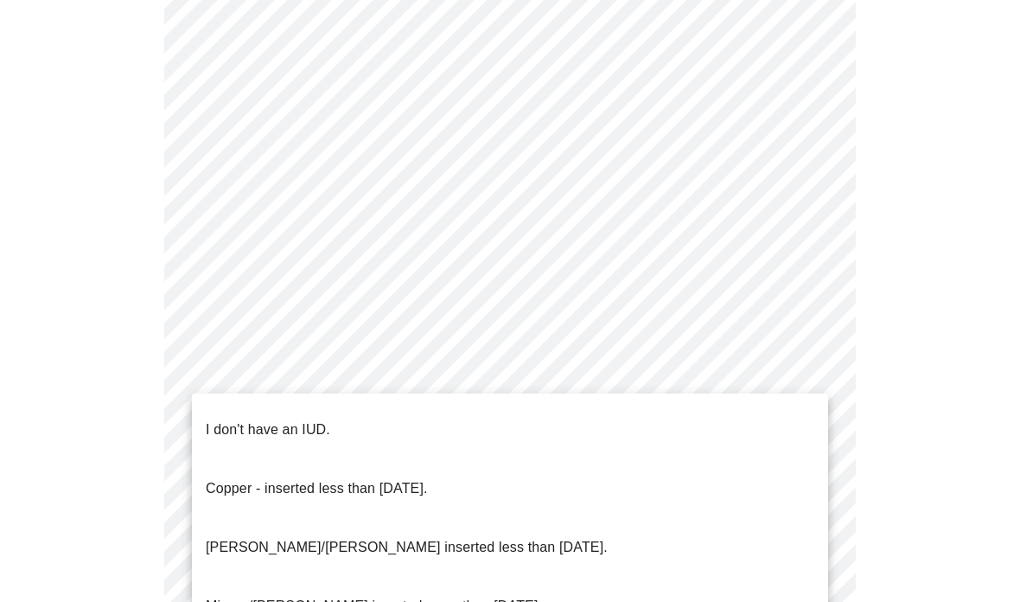
click at [454, 537] on p "Mirena/Liletta inserted less than 5 years ago." at bounding box center [407, 547] width 402 height 21
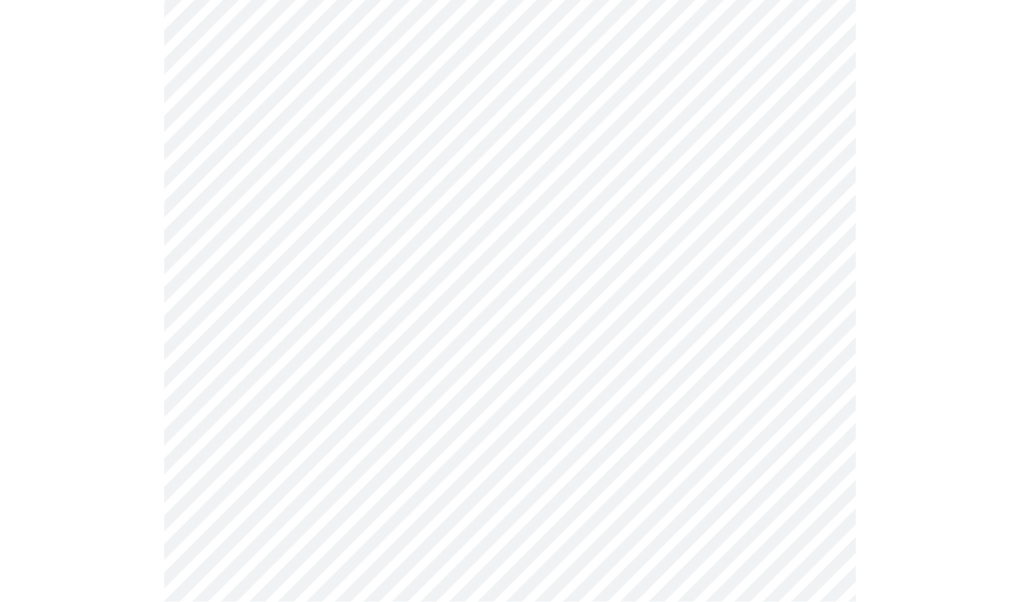
scroll to position [933, 0]
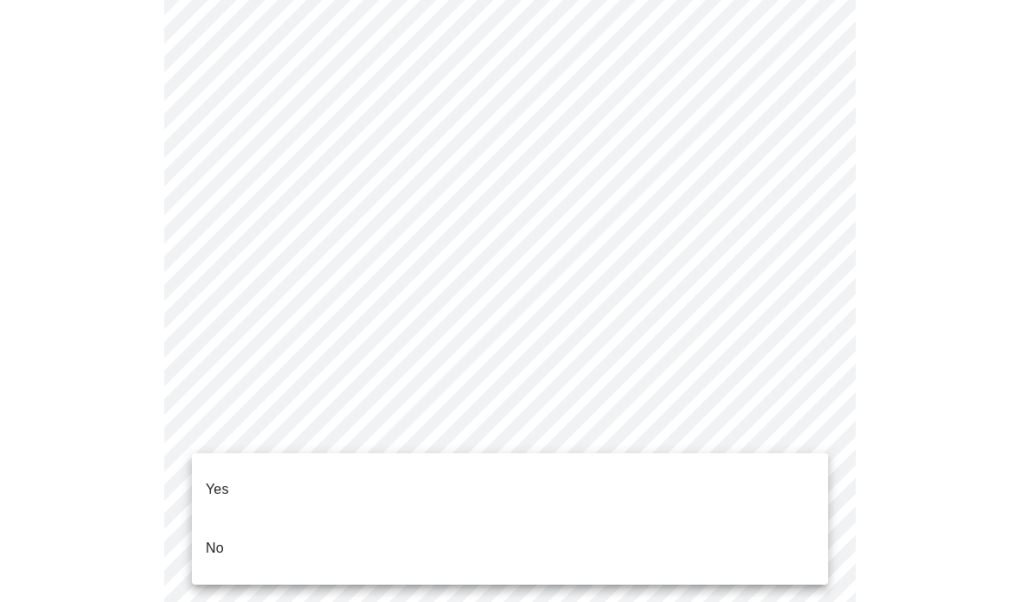
click at [424, 461] on li "Yes" at bounding box center [510, 489] width 636 height 59
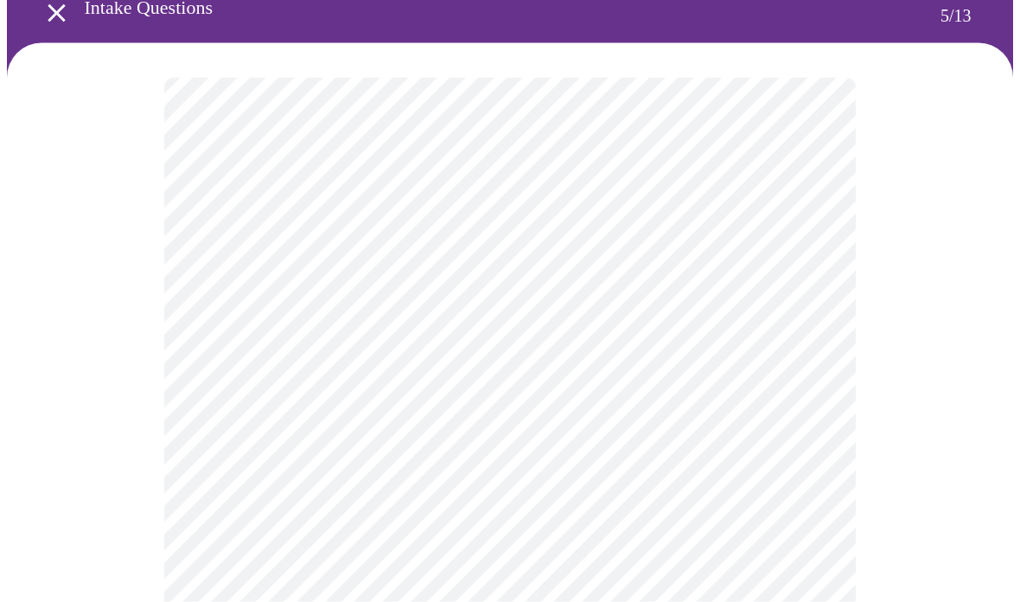
scroll to position [95, 0]
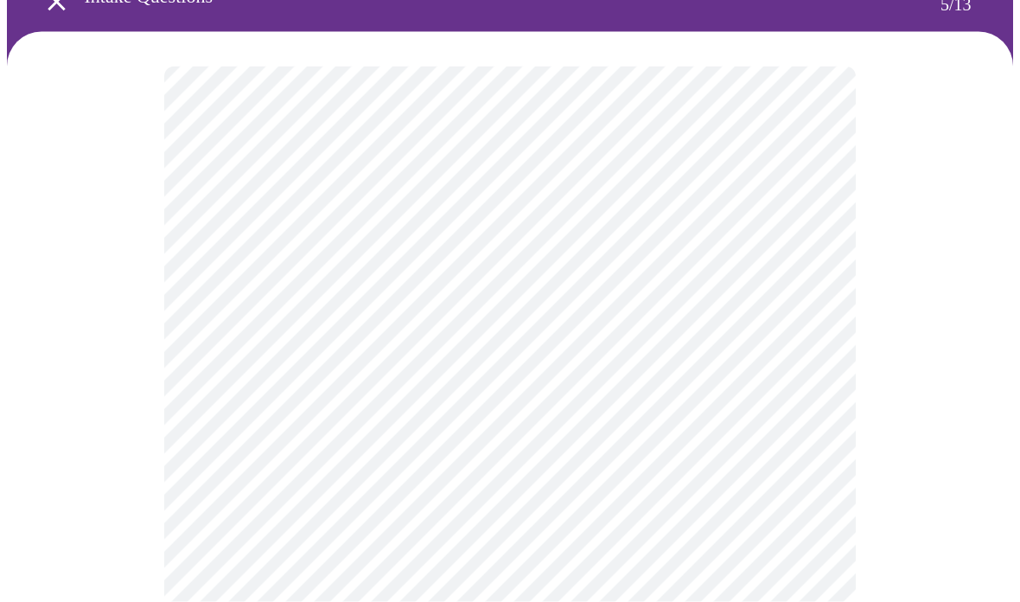
click at [754, 345] on body "MyMenopauseRx Intake Questions 5 / 13" at bounding box center [510, 531] width 1006 height 1238
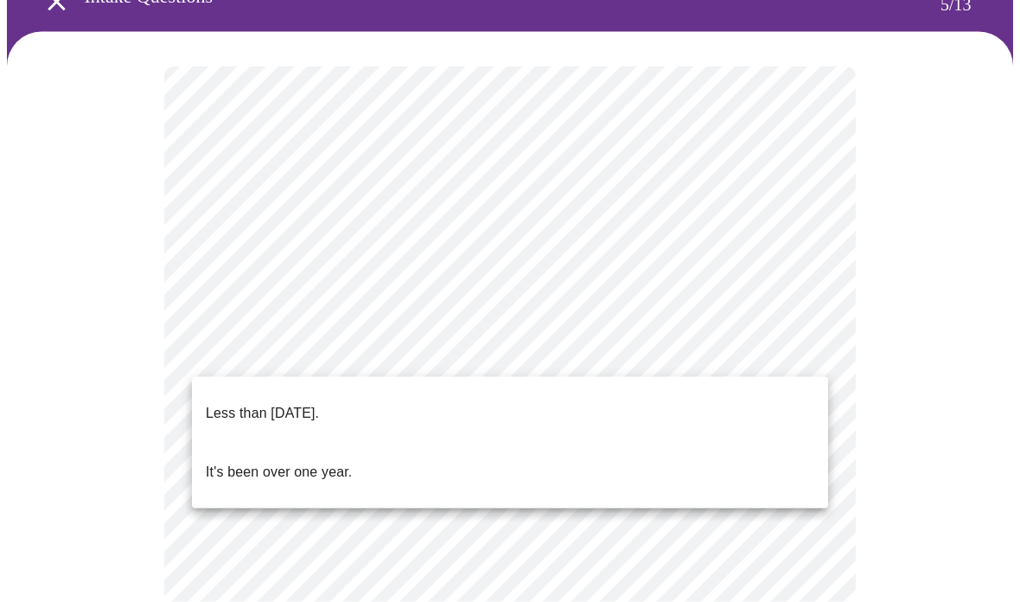
scroll to position [96, 0]
click at [362, 405] on li "Less than one year ago." at bounding box center [510, 413] width 636 height 59
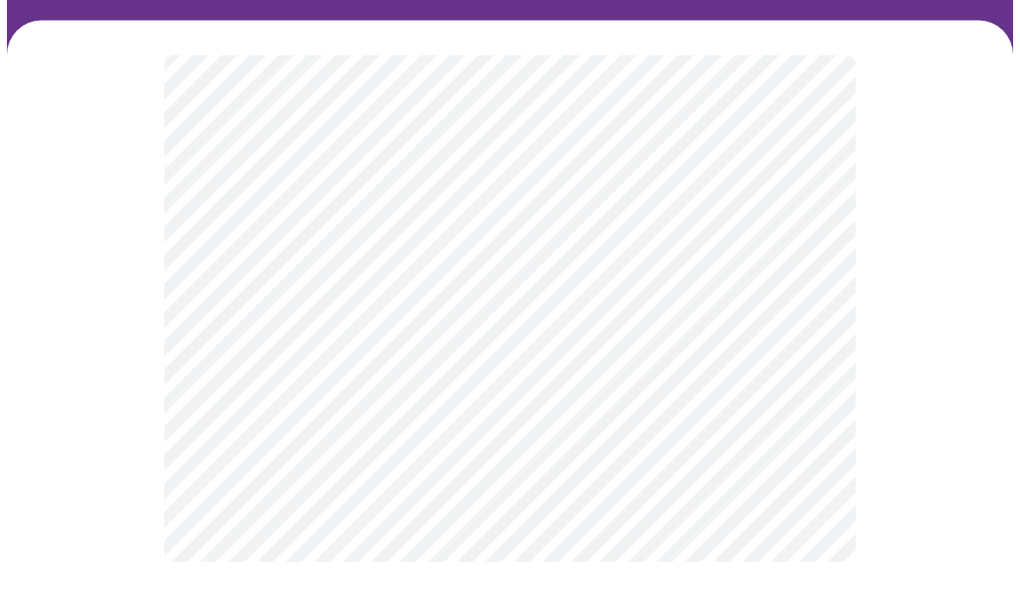
scroll to position [70, 0]
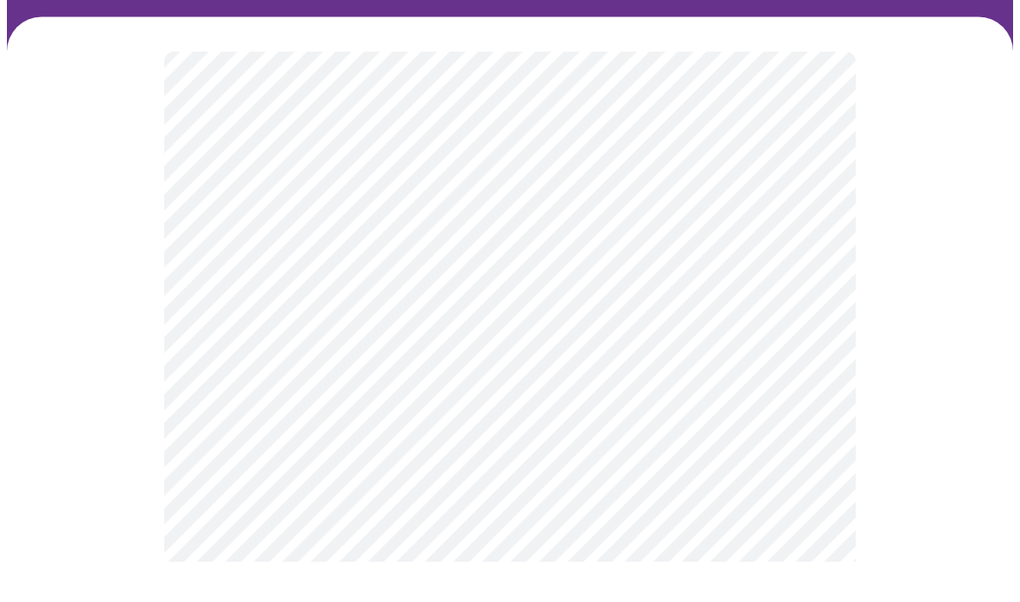
click at [692, 384] on body "MyMenopauseRx Intake Questions 6 / 13" at bounding box center [510, 398] width 1006 height 922
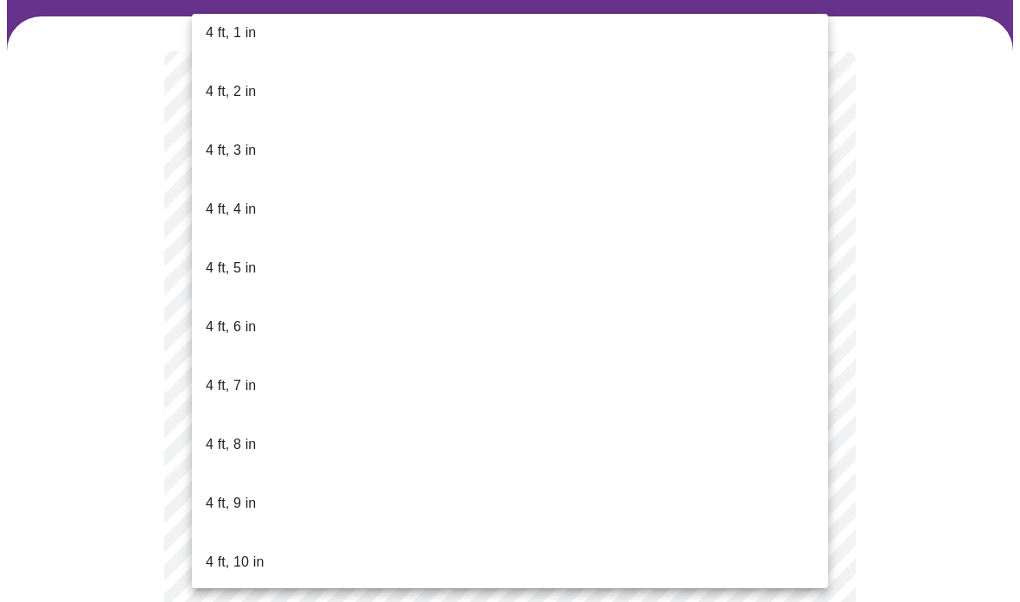
scroll to position [813, 0]
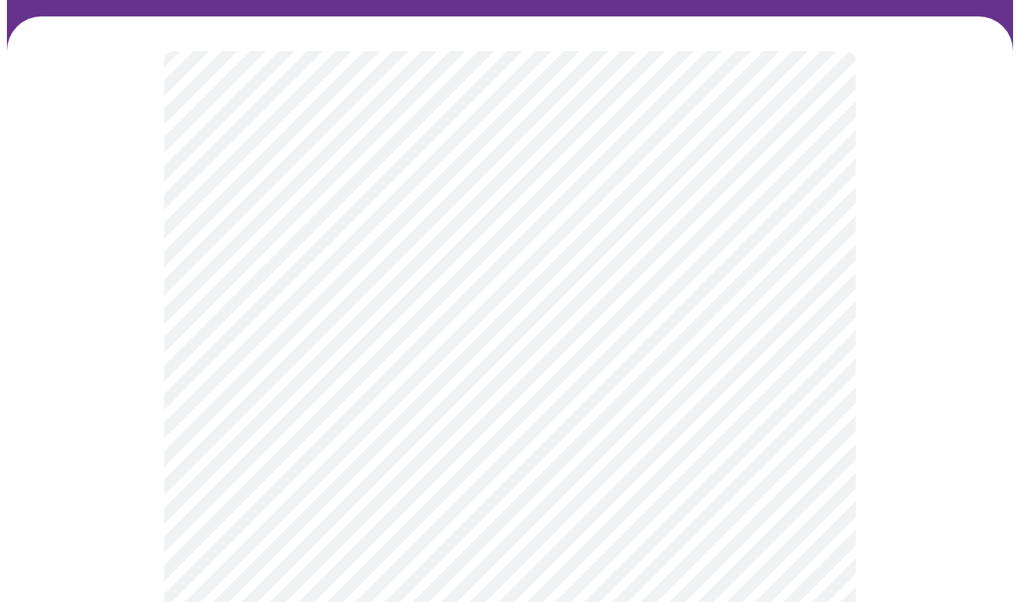
scroll to position [110, 0]
